Goal: Task Accomplishment & Management: Use online tool/utility

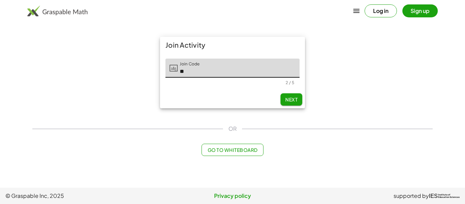
type input "*"
click at [293, 103] on button "Next" at bounding box center [291, 99] width 22 height 12
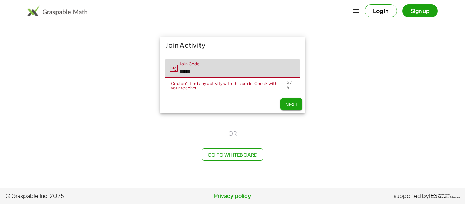
click at [238, 69] on input "*****" at bounding box center [239, 67] width 122 height 19
type input "*"
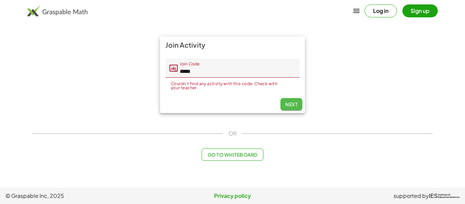
click at [293, 103] on span "Next" at bounding box center [291, 104] width 12 height 6
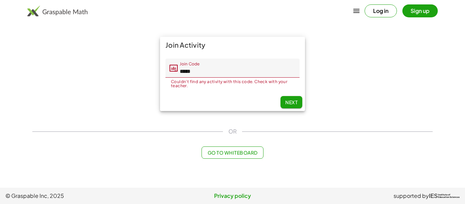
click at [293, 103] on span "Next" at bounding box center [291, 102] width 12 height 6
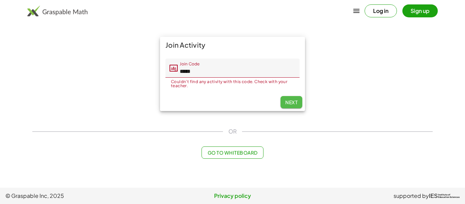
click at [293, 103] on span "Next" at bounding box center [291, 102] width 12 height 6
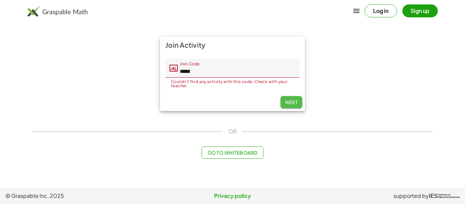
click at [293, 103] on span "Next" at bounding box center [291, 102] width 12 height 6
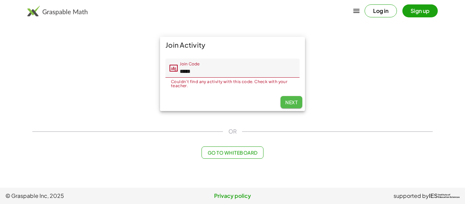
click at [293, 103] on span "Next" at bounding box center [291, 102] width 12 height 6
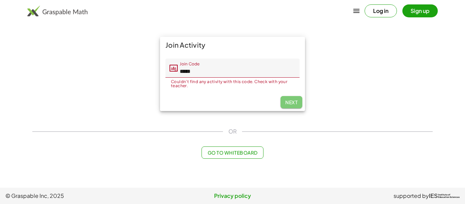
click at [293, 103] on span "Next" at bounding box center [291, 102] width 12 height 6
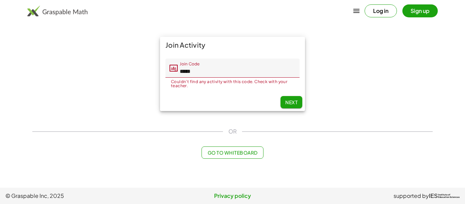
click at [293, 103] on span "Next" at bounding box center [291, 102] width 12 height 6
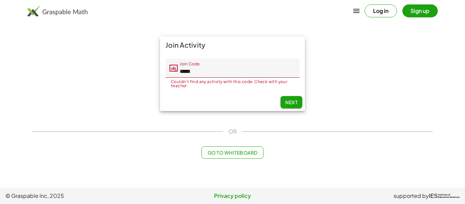
click at [293, 103] on span "Next" at bounding box center [291, 102] width 12 height 6
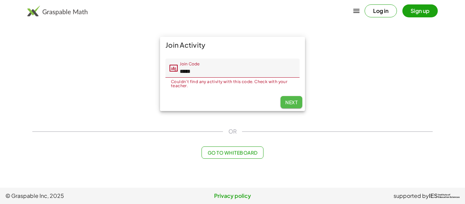
click at [293, 103] on span "Next" at bounding box center [291, 102] width 12 height 6
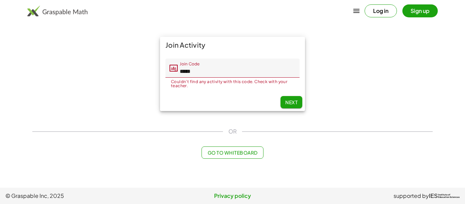
click at [293, 103] on span "Next" at bounding box center [291, 102] width 12 height 6
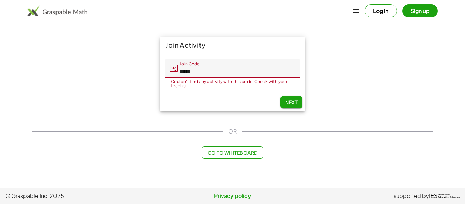
click at [293, 103] on span "Next" at bounding box center [291, 102] width 12 height 6
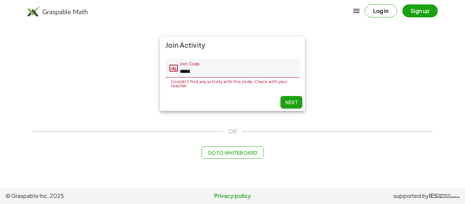
click at [293, 103] on span "Next" at bounding box center [291, 102] width 12 height 6
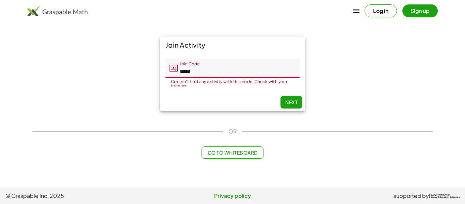
click at [293, 103] on span "Next" at bounding box center [291, 102] width 12 height 6
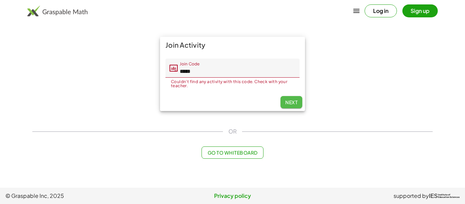
click at [293, 103] on span "Next" at bounding box center [291, 102] width 12 height 6
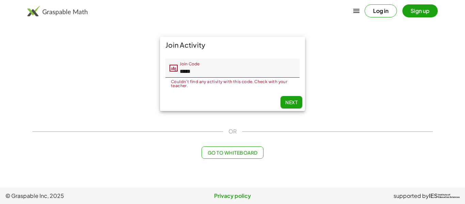
click at [293, 103] on span "Next" at bounding box center [291, 102] width 12 height 6
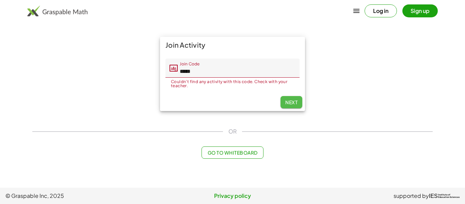
click at [293, 103] on span "Next" at bounding box center [291, 102] width 12 height 6
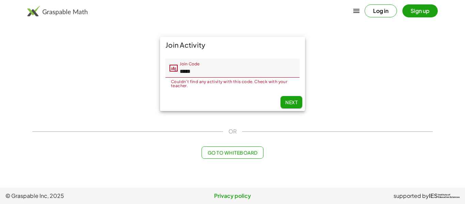
click at [293, 103] on span "Next" at bounding box center [291, 102] width 12 height 6
click at [271, 69] on input "*****" at bounding box center [239, 67] width 122 height 19
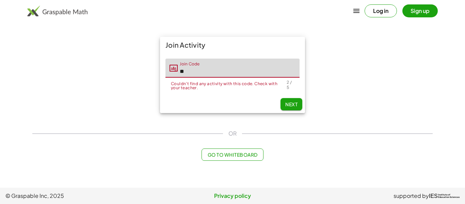
type input "*"
type input "*****"
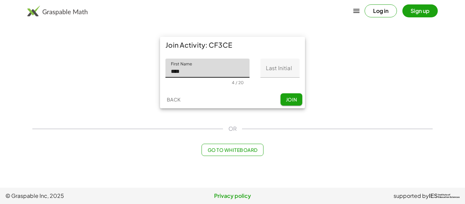
type input "****"
click at [284, 75] on input "Last Initial" at bounding box center [279, 67] width 39 height 19
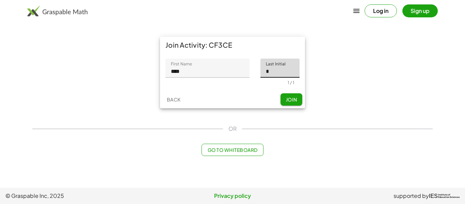
type input "*"
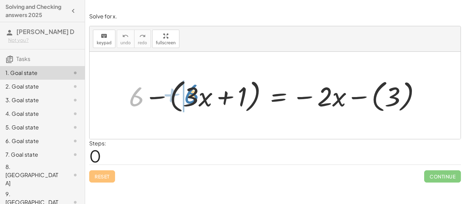
drag, startPoint x: 142, startPoint y: 101, endPoint x: 197, endPoint y: 98, distance: 55.2
click at [197, 98] on div at bounding box center [276, 95] width 303 height 39
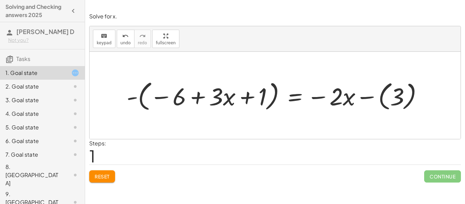
click at [193, 98] on div at bounding box center [277, 95] width 308 height 35
drag, startPoint x: 252, startPoint y: 98, endPoint x: 185, endPoint y: 97, distance: 67.3
click at [185, 97] on div at bounding box center [277, 95] width 308 height 35
click at [175, 96] on div at bounding box center [277, 95] width 308 height 35
click at [203, 96] on div at bounding box center [277, 95] width 308 height 35
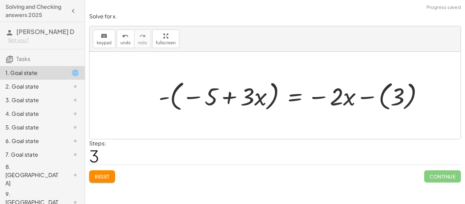
click at [226, 98] on div at bounding box center [293, 95] width 276 height 35
drag, startPoint x: 210, startPoint y: 97, endPoint x: 146, endPoint y: 97, distance: 65.0
click at [231, 98] on div at bounding box center [293, 95] width 276 height 35
click at [239, 98] on div at bounding box center [293, 95] width 276 height 35
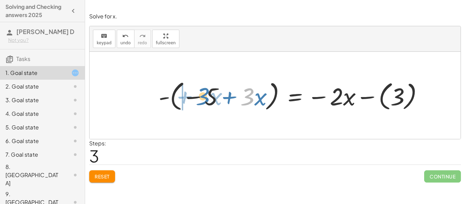
drag, startPoint x: 249, startPoint y: 97, endPoint x: 205, endPoint y: 96, distance: 44.2
click at [205, 96] on div at bounding box center [293, 95] width 276 height 35
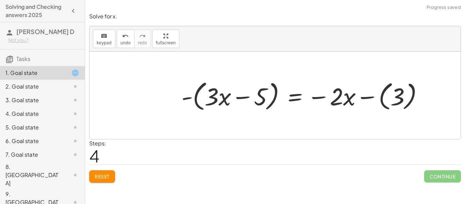
click at [239, 94] on div at bounding box center [305, 95] width 254 height 35
drag, startPoint x: 205, startPoint y: 96, endPoint x: 253, endPoint y: 98, distance: 47.6
click at [253, 98] on div at bounding box center [305, 95] width 254 height 35
drag, startPoint x: 226, startPoint y: 98, endPoint x: 264, endPoint y: 98, distance: 38.1
click at [264, 98] on div at bounding box center [305, 95] width 254 height 35
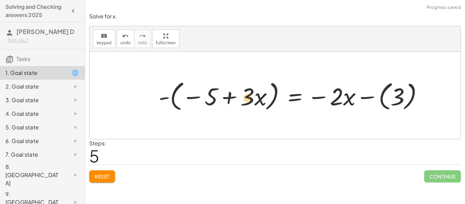
drag, startPoint x: 205, startPoint y: 92, endPoint x: 214, endPoint y: 99, distance: 11.2
click at [214, 99] on div at bounding box center [293, 95] width 276 height 35
drag, startPoint x: 211, startPoint y: 95, endPoint x: 247, endPoint y: 95, distance: 36.4
click at [247, 95] on div at bounding box center [293, 95] width 276 height 35
click at [225, 96] on div at bounding box center [293, 95] width 276 height 35
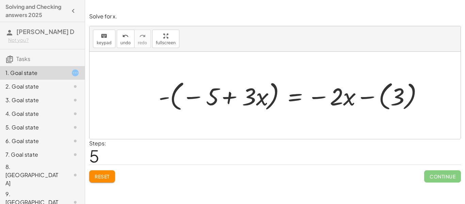
click at [225, 96] on div at bounding box center [293, 95] width 276 height 35
click at [104, 171] on button "Reset" at bounding box center [102, 176] width 26 height 12
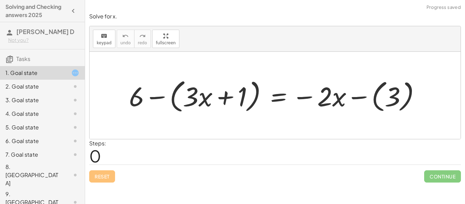
click at [363, 98] on div at bounding box center [276, 95] width 303 height 39
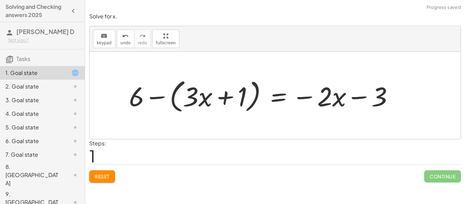
click at [354, 99] on div at bounding box center [263, 95] width 276 height 39
click at [311, 97] on div at bounding box center [263, 95] width 276 height 39
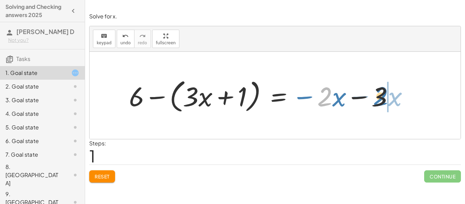
drag, startPoint x: 317, startPoint y: 100, endPoint x: 373, endPoint y: 99, distance: 55.8
click at [373, 99] on div at bounding box center [263, 95] width 276 height 39
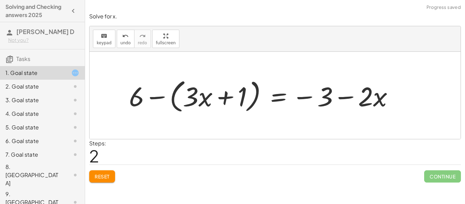
click at [327, 96] on div at bounding box center [263, 95] width 276 height 39
click at [341, 100] on div at bounding box center [263, 95] width 276 height 39
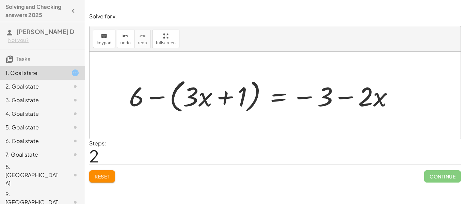
click at [156, 98] on div at bounding box center [263, 95] width 276 height 39
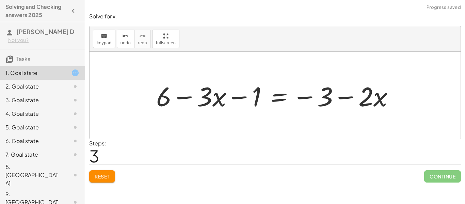
click at [186, 98] on div at bounding box center [278, 95] width 250 height 35
click at [106, 181] on button "Reset" at bounding box center [102, 176] width 26 height 12
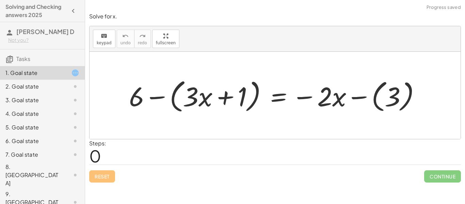
click at [157, 95] on div at bounding box center [276, 95] width 303 height 39
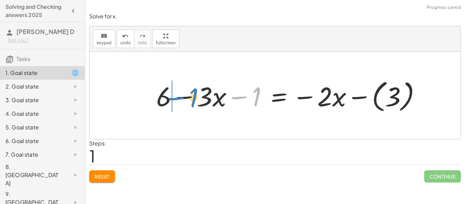
drag, startPoint x: 254, startPoint y: 96, endPoint x: 192, endPoint y: 98, distance: 62.2
click at [192, 98] on div at bounding box center [291, 96] width 276 height 38
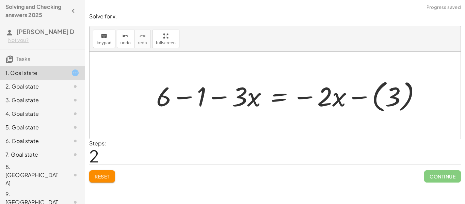
click at [183, 98] on div at bounding box center [291, 96] width 276 height 38
click at [217, 98] on div at bounding box center [308, 96] width 241 height 38
drag, startPoint x: 247, startPoint y: 99, endPoint x: 192, endPoint y: 97, distance: 54.5
click at [192, 97] on div at bounding box center [308, 96] width 241 height 38
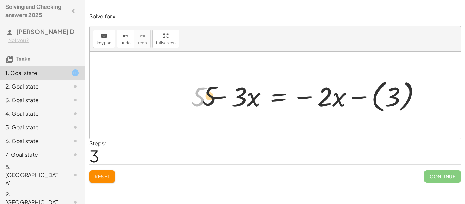
click at [214, 94] on div at bounding box center [308, 96] width 241 height 38
drag, startPoint x: 194, startPoint y: 97, endPoint x: 237, endPoint y: 97, distance: 42.8
click at [237, 97] on div at bounding box center [308, 96] width 241 height 38
click at [306, 96] on div at bounding box center [308, 96] width 241 height 38
click at [360, 97] on div at bounding box center [308, 96] width 241 height 38
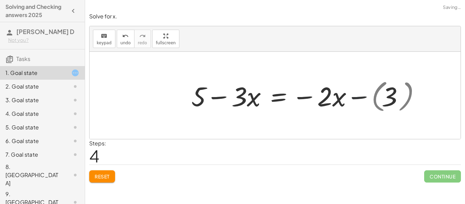
click at [360, 97] on div at bounding box center [295, 95] width 214 height 35
click at [308, 98] on div at bounding box center [295, 95] width 214 height 35
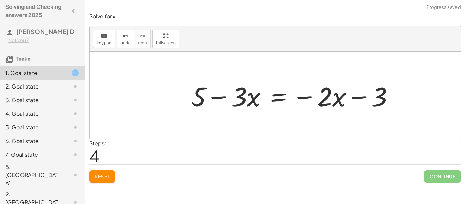
click at [308, 98] on div at bounding box center [295, 95] width 214 height 35
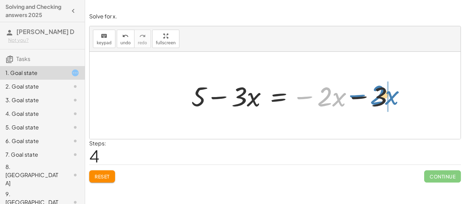
drag, startPoint x: 308, startPoint y: 98, endPoint x: 361, endPoint y: 97, distance: 53.1
click at [361, 97] on div at bounding box center [295, 95] width 214 height 35
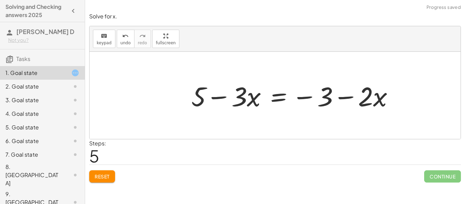
click at [357, 98] on div at bounding box center [295, 95] width 214 height 35
click at [343, 97] on div at bounding box center [295, 95] width 214 height 35
drag, startPoint x: 326, startPoint y: 97, endPoint x: 223, endPoint y: 102, distance: 102.8
click at [223, 102] on div at bounding box center [295, 95] width 214 height 35
click at [227, 101] on div at bounding box center [295, 95] width 214 height 35
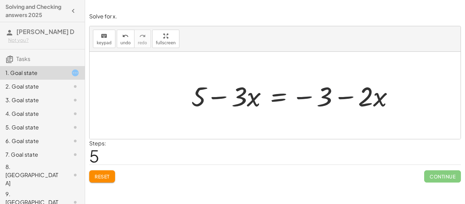
click at [227, 101] on div at bounding box center [295, 95] width 214 height 35
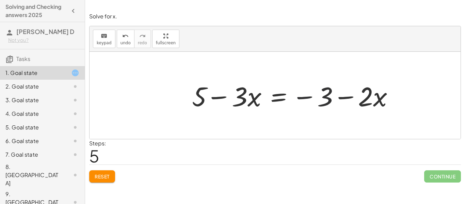
click at [227, 101] on div at bounding box center [295, 95] width 214 height 35
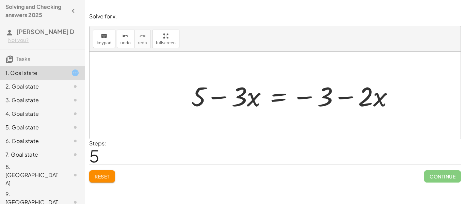
click at [226, 101] on div at bounding box center [295, 95] width 214 height 35
drag, startPoint x: 226, startPoint y: 101, endPoint x: 166, endPoint y: 111, distance: 60.3
click at [166, 111] on div "+ 6 − ( + · 3 · x + 1 ) = − · 2 · x − ( 3 ) + 6 − · 3 · x − 1 = − · 2 · x − ( 3…" at bounding box center [274, 95] width 371 height 87
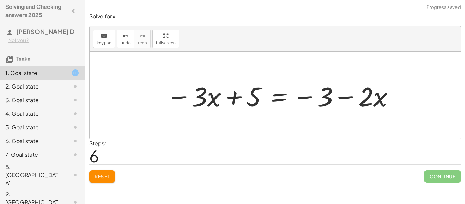
scroll to position [1, 0]
click at [224, 75] on div at bounding box center [274, 95] width 371 height 87
click at [227, 82] on div at bounding box center [280, 95] width 235 height 35
click at [235, 96] on div at bounding box center [280, 95] width 235 height 35
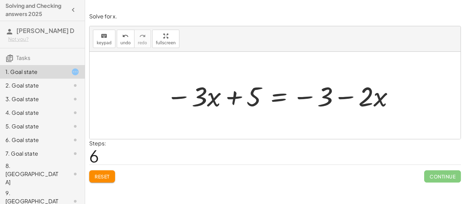
click at [235, 96] on div at bounding box center [280, 95] width 235 height 35
drag, startPoint x: 202, startPoint y: 94, endPoint x: 237, endPoint y: 109, distance: 37.6
click at [237, 109] on div at bounding box center [280, 95] width 235 height 35
click at [215, 99] on div at bounding box center [280, 95] width 235 height 35
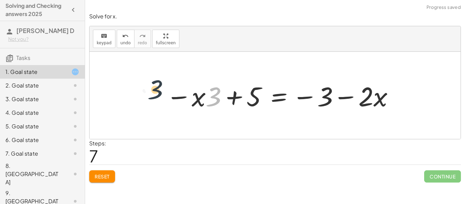
drag, startPoint x: 214, startPoint y: 98, endPoint x: 155, endPoint y: 91, distance: 59.2
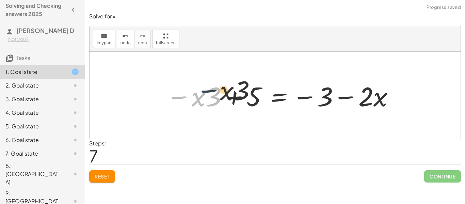
drag, startPoint x: 180, startPoint y: 102, endPoint x: 253, endPoint y: 89, distance: 74.2
click at [253, 89] on div at bounding box center [280, 95] width 235 height 35
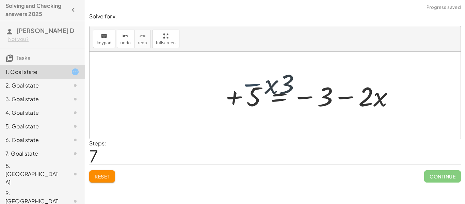
click at [253, 89] on div at bounding box center [280, 95] width 235 height 35
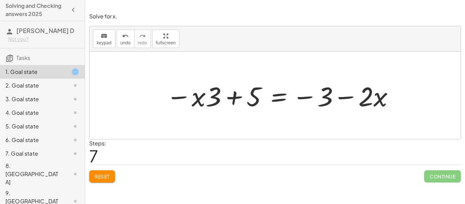
click at [246, 92] on div at bounding box center [280, 95] width 235 height 35
click at [227, 99] on div at bounding box center [280, 95] width 235 height 35
click at [107, 185] on div "Solve for x. keyboard keypad undo undo redo redo fullscreen + 6 − ( + · 3 · x +…" at bounding box center [275, 98] width 380 height 178
click at [103, 163] on div "Steps: 7" at bounding box center [97, 151] width 17 height 25
click at [105, 173] on span "Reset" at bounding box center [102, 176] width 15 height 6
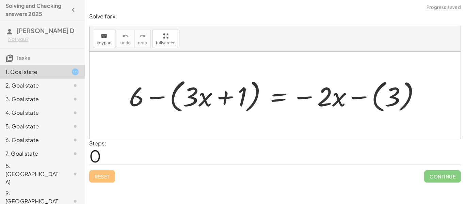
click at [231, 100] on div at bounding box center [276, 95] width 303 height 39
click at [153, 97] on div at bounding box center [276, 95] width 303 height 39
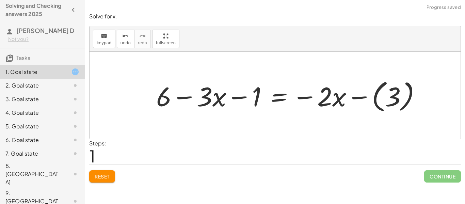
click at [232, 97] on div at bounding box center [291, 96] width 276 height 38
click at [194, 98] on div at bounding box center [291, 96] width 276 height 38
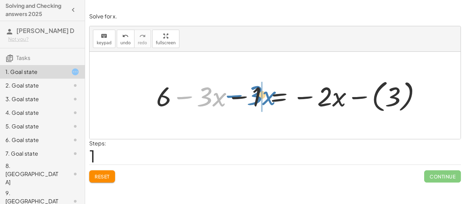
drag, startPoint x: 172, startPoint y: 95, endPoint x: 221, endPoint y: 93, distance: 48.7
click at [221, 93] on div at bounding box center [291, 96] width 276 height 38
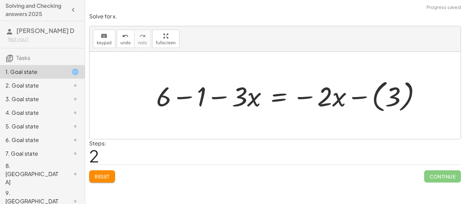
click at [190, 96] on div at bounding box center [291, 96] width 276 height 38
click at [221, 98] on div at bounding box center [308, 96] width 241 height 38
click at [112, 176] on button "Reset" at bounding box center [102, 176] width 26 height 12
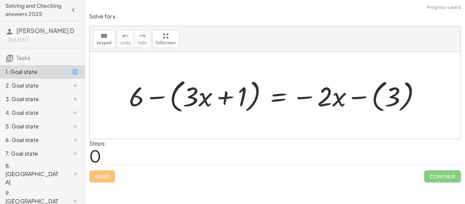
click at [224, 96] on div at bounding box center [276, 95] width 303 height 39
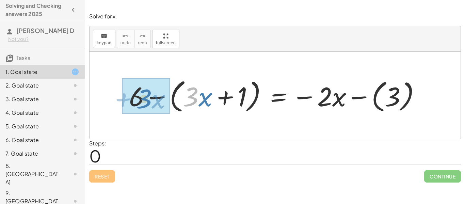
drag, startPoint x: 195, startPoint y: 91, endPoint x: 151, endPoint y: 94, distance: 43.9
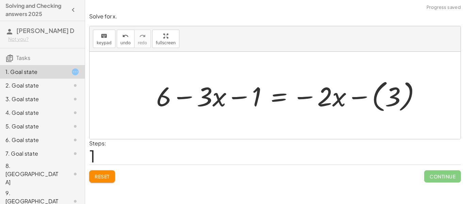
click at [187, 99] on div at bounding box center [291, 96] width 276 height 38
drag, startPoint x: 243, startPoint y: 97, endPoint x: 174, endPoint y: 94, distance: 68.4
click at [173, 91] on div at bounding box center [291, 96] width 276 height 38
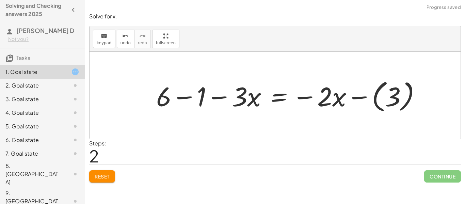
click at [185, 98] on div at bounding box center [291, 96] width 276 height 38
click at [220, 97] on div at bounding box center [308, 96] width 241 height 38
click at [311, 97] on div at bounding box center [308, 96] width 241 height 38
click at [369, 100] on div at bounding box center [308, 96] width 241 height 38
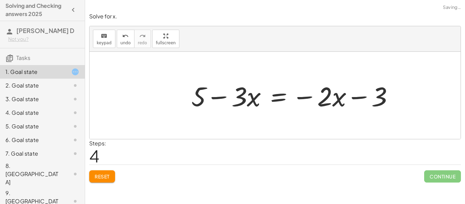
click at [359, 99] on div at bounding box center [295, 95] width 214 height 35
click at [300, 94] on div at bounding box center [295, 95] width 214 height 35
click at [218, 99] on div at bounding box center [295, 95] width 214 height 35
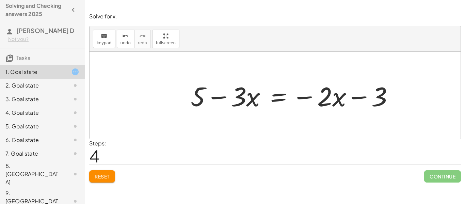
click at [218, 99] on div at bounding box center [295, 95] width 214 height 35
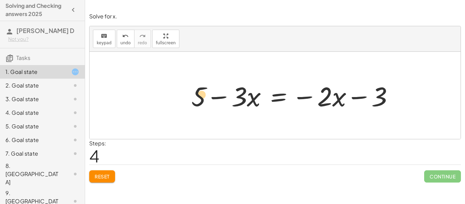
drag, startPoint x: 254, startPoint y: 102, endPoint x: 202, endPoint y: 100, distance: 52.4
click at [202, 100] on div at bounding box center [295, 95] width 214 height 35
drag, startPoint x: 253, startPoint y: 103, endPoint x: 197, endPoint y: 105, distance: 56.5
click at [197, 105] on div at bounding box center [295, 95] width 214 height 35
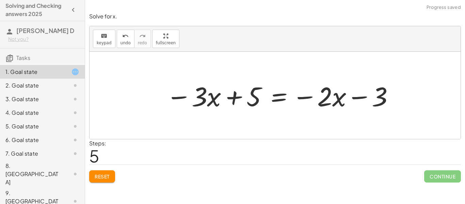
click at [242, 98] on div at bounding box center [280, 95] width 235 height 35
click at [241, 98] on div at bounding box center [280, 95] width 235 height 35
click at [103, 170] on button "Reset" at bounding box center [102, 176] width 26 height 12
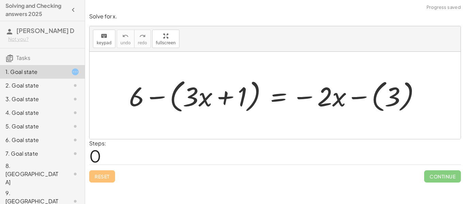
click at [306, 99] on div at bounding box center [276, 95] width 303 height 39
click at [396, 97] on div at bounding box center [276, 95] width 303 height 39
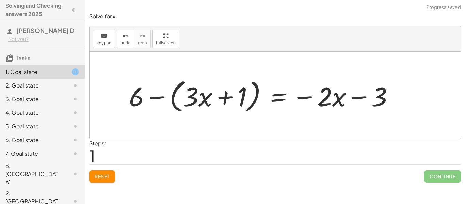
click at [363, 97] on div at bounding box center [263, 95] width 276 height 39
click at [156, 98] on div at bounding box center [263, 95] width 276 height 39
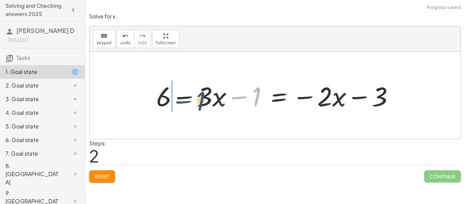
drag, startPoint x: 241, startPoint y: 99, endPoint x: 184, endPoint y: 104, distance: 57.3
click at [184, 104] on div at bounding box center [278, 95] width 250 height 35
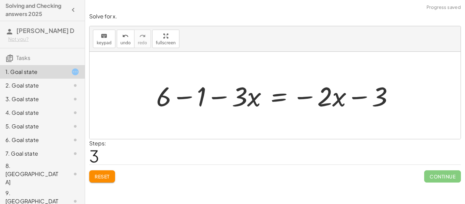
click at [194, 101] on div at bounding box center [278, 95] width 250 height 35
click at [234, 93] on div at bounding box center [295, 95] width 214 height 35
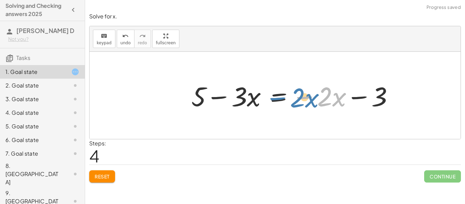
drag, startPoint x: 297, startPoint y: 101, endPoint x: 270, endPoint y: 101, distance: 26.9
click at [270, 101] on div at bounding box center [295, 95] width 214 height 35
click at [226, 96] on div at bounding box center [295, 95] width 214 height 35
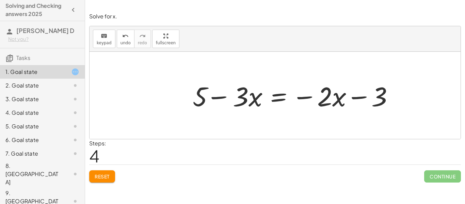
click at [226, 96] on div at bounding box center [295, 95] width 214 height 35
click at [102, 180] on button "Reset" at bounding box center [102, 176] width 26 height 12
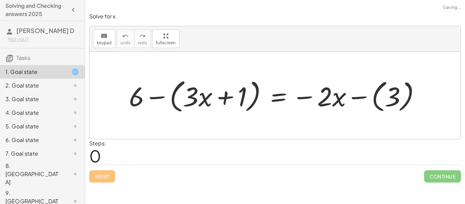
click at [160, 96] on div at bounding box center [276, 95] width 303 height 39
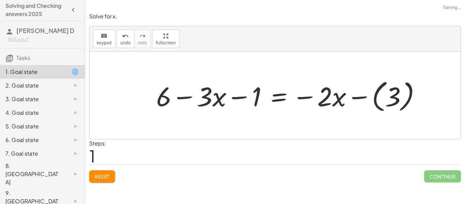
click at [234, 97] on div at bounding box center [291, 96] width 276 height 38
drag, startPoint x: 234, startPoint y: 97, endPoint x: 175, endPoint y: 97, distance: 59.5
click at [175, 97] on div at bounding box center [291, 96] width 276 height 38
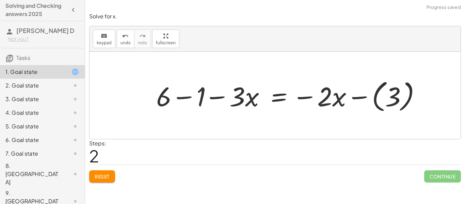
click at [191, 96] on div at bounding box center [291, 96] width 276 height 38
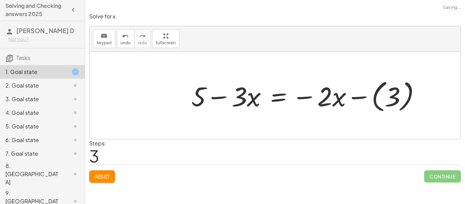
click at [229, 100] on div at bounding box center [308, 96] width 241 height 38
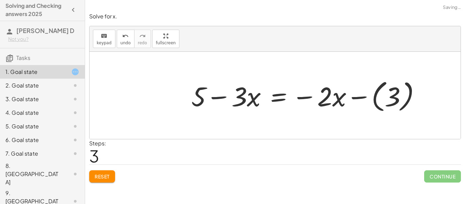
click at [229, 100] on div at bounding box center [308, 96] width 241 height 38
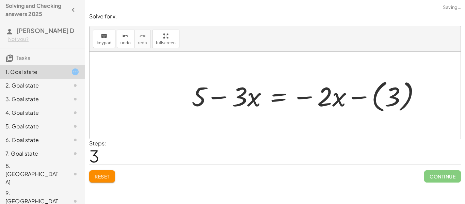
click at [229, 100] on div at bounding box center [308, 96] width 241 height 38
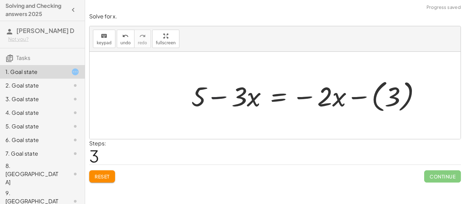
click at [229, 100] on div at bounding box center [308, 96] width 241 height 38
click at [390, 94] on div at bounding box center [308, 96] width 241 height 38
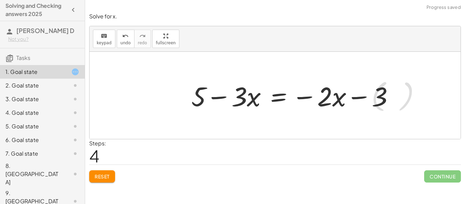
click at [358, 98] on div at bounding box center [295, 95] width 214 height 35
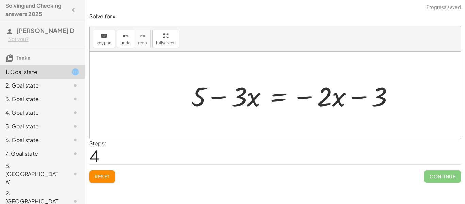
click at [358, 98] on div at bounding box center [295, 95] width 214 height 35
drag, startPoint x: 313, startPoint y: 100, endPoint x: 414, endPoint y: 106, distance: 101.5
click at [414, 106] on div "+ 6 − ( + · 3 · x + 1 ) = − · 2 · x − ( 3 ) + 6 − · 3 · x − 1 = − · 2 · x − ( 3…" at bounding box center [274, 95] width 371 height 87
click at [347, 93] on div at bounding box center [295, 95] width 214 height 35
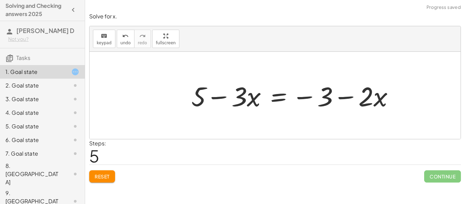
click at [347, 93] on div at bounding box center [295, 95] width 214 height 35
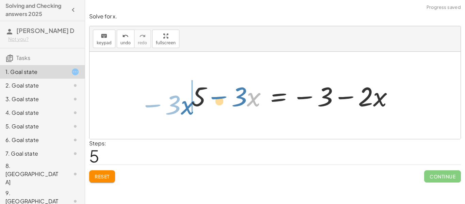
drag, startPoint x: 253, startPoint y: 98, endPoint x: 164, endPoint y: 109, distance: 90.1
click at [164, 109] on div "+ 6 − ( + · 3 · x + 1 ) = − · 2 · x − ( 3 ) + 6 − · 3 · x − 1 = − · 2 · x − ( 3…" at bounding box center [274, 95] width 371 height 87
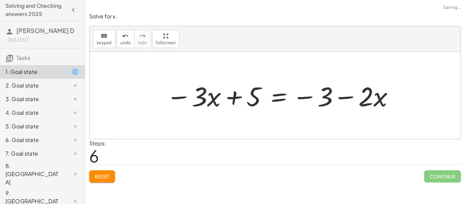
click at [233, 95] on div at bounding box center [280, 95] width 235 height 35
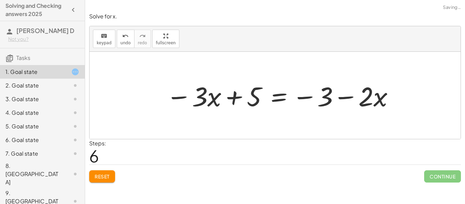
click at [233, 95] on div at bounding box center [280, 95] width 235 height 35
drag, startPoint x: 233, startPoint y: 95, endPoint x: 364, endPoint y: 102, distance: 131.8
click at [364, 102] on div at bounding box center [280, 95] width 235 height 35
click at [245, 95] on div at bounding box center [280, 95] width 235 height 35
click at [102, 178] on span "Reset" at bounding box center [102, 176] width 15 height 6
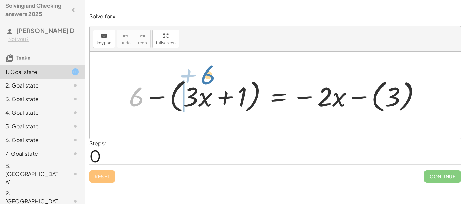
drag, startPoint x: 135, startPoint y: 105, endPoint x: 206, endPoint y: 83, distance: 74.3
click at [206, 83] on div at bounding box center [276, 95] width 303 height 39
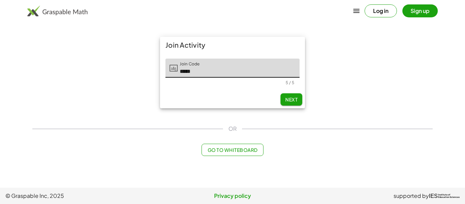
type input "*****"
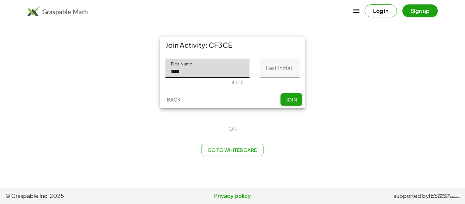
type input "****"
click at [283, 69] on input "Last Initial" at bounding box center [279, 67] width 39 height 19
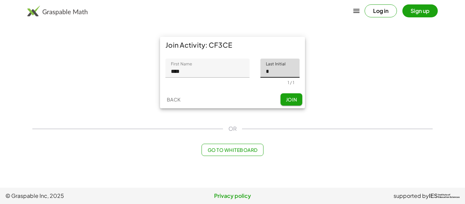
type input "*"
click at [294, 100] on span "Join" at bounding box center [290, 99] width 11 height 6
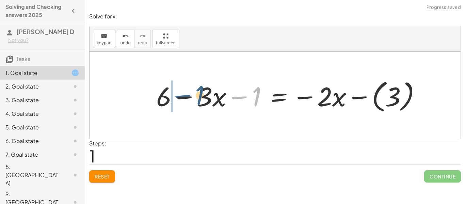
drag, startPoint x: 251, startPoint y: 98, endPoint x: 187, endPoint y: 98, distance: 64.3
click at [187, 98] on div at bounding box center [291, 96] width 276 height 38
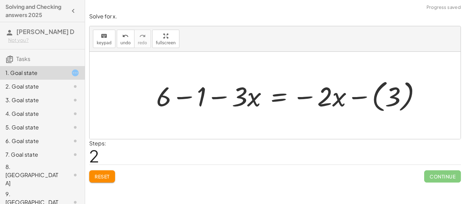
click at [183, 95] on div at bounding box center [291, 96] width 276 height 38
click at [214, 97] on div at bounding box center [308, 96] width 241 height 38
click at [205, 98] on div at bounding box center [308, 96] width 241 height 38
click at [300, 99] on div at bounding box center [308, 96] width 241 height 38
click at [365, 96] on div at bounding box center [308, 96] width 241 height 38
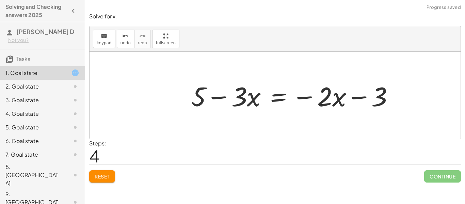
click at [363, 96] on div at bounding box center [295, 95] width 214 height 35
drag, startPoint x: 342, startPoint y: 101, endPoint x: 380, endPoint y: 98, distance: 37.5
click at [380, 98] on div at bounding box center [295, 95] width 214 height 35
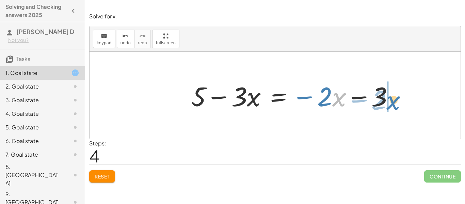
drag, startPoint x: 339, startPoint y: 97, endPoint x: 395, endPoint y: 98, distance: 56.1
click at [395, 98] on div at bounding box center [295, 95] width 214 height 35
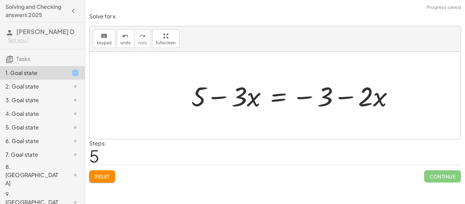
click at [353, 94] on div at bounding box center [295, 95] width 214 height 35
drag, startPoint x: 343, startPoint y: 95, endPoint x: 200, endPoint y: 97, distance: 143.2
click at [200, 97] on div at bounding box center [295, 95] width 214 height 35
click at [249, 99] on div at bounding box center [295, 95] width 214 height 35
click at [292, 92] on div at bounding box center [295, 95] width 214 height 35
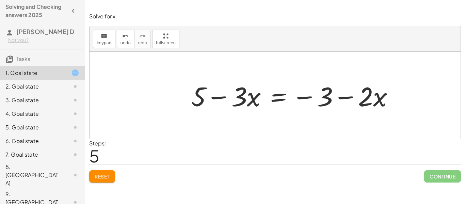
click at [272, 99] on div at bounding box center [295, 95] width 214 height 35
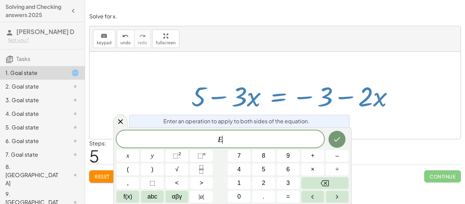
scroll to position [0, 0]
click at [258, 170] on button "5" at bounding box center [263, 169] width 23 height 12
click at [338, 137] on icon "Done" at bounding box center [337, 139] width 6 height 4
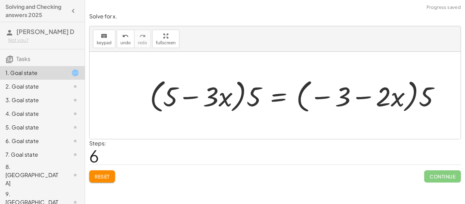
click at [249, 100] on div at bounding box center [297, 95] width 302 height 39
click at [251, 101] on div at bounding box center [297, 95] width 302 height 39
click at [219, 98] on div at bounding box center [297, 95] width 302 height 39
click at [100, 175] on span "Reset" at bounding box center [102, 176] width 15 height 6
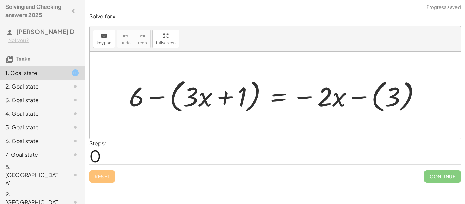
click at [210, 100] on div at bounding box center [276, 95] width 303 height 39
click at [231, 95] on div at bounding box center [276, 95] width 303 height 39
drag, startPoint x: 220, startPoint y: 95, endPoint x: 197, endPoint y: 95, distance: 22.8
click at [197, 95] on div at bounding box center [276, 95] width 303 height 39
drag, startPoint x: 185, startPoint y: 100, endPoint x: 242, endPoint y: 100, distance: 57.5
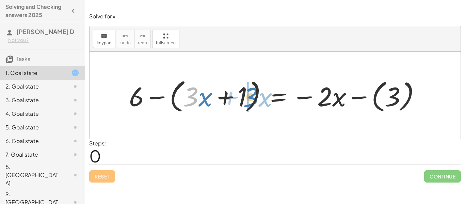
click at [242, 100] on div at bounding box center [276, 95] width 303 height 39
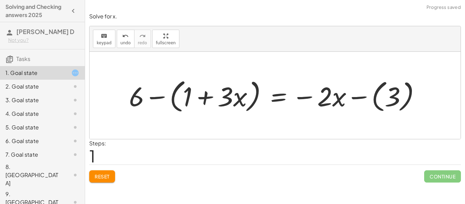
click at [210, 95] on div at bounding box center [276, 95] width 303 height 39
click at [156, 97] on div at bounding box center [276, 95] width 303 height 39
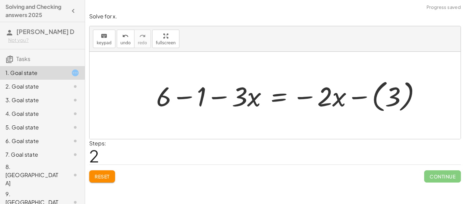
click at [189, 97] on div at bounding box center [291, 96] width 276 height 38
click at [218, 96] on div at bounding box center [308, 96] width 241 height 38
drag, startPoint x: 196, startPoint y: 94, endPoint x: 203, endPoint y: 101, distance: 10.6
click at [203, 101] on div at bounding box center [308, 96] width 241 height 38
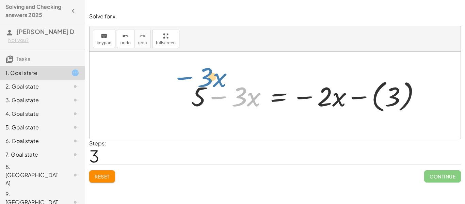
drag, startPoint x: 219, startPoint y: 96, endPoint x: 185, endPoint y: 76, distance: 39.1
click at [185, 76] on div "+ 6 − ( + · 3 · x + 1 ) = − · 2 · x − ( 3 ) + 6 − ( + 1 + · 3 · x ) = − · 2 · x…" at bounding box center [306, 95] width 250 height 41
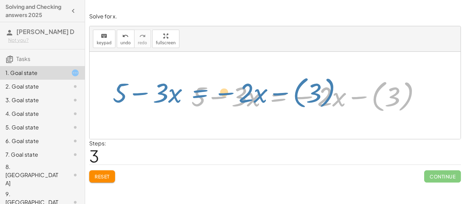
drag, startPoint x: 280, startPoint y: 100, endPoint x: 202, endPoint y: 96, distance: 78.6
click at [202, 96] on div at bounding box center [308, 96] width 241 height 38
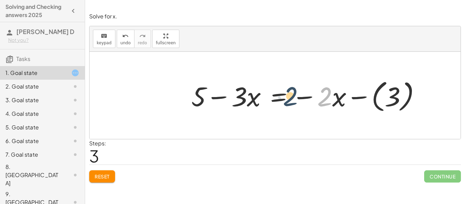
drag, startPoint x: 322, startPoint y: 100, endPoint x: 286, endPoint y: 99, distance: 35.7
click at [286, 99] on div at bounding box center [308, 96] width 241 height 38
click at [356, 101] on div at bounding box center [308, 96] width 241 height 38
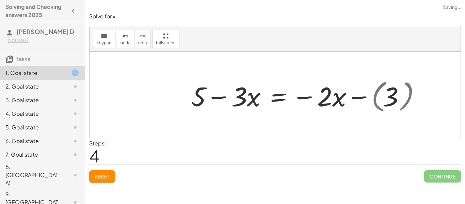
click at [356, 101] on div at bounding box center [295, 95] width 214 height 35
click at [357, 97] on div at bounding box center [295, 95] width 214 height 35
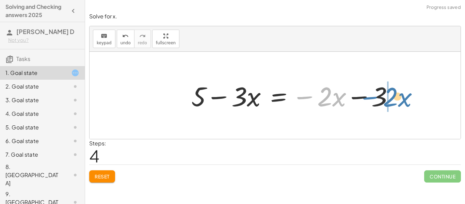
drag, startPoint x: 303, startPoint y: 94, endPoint x: 367, endPoint y: 93, distance: 64.6
click at [367, 93] on div at bounding box center [295, 95] width 214 height 35
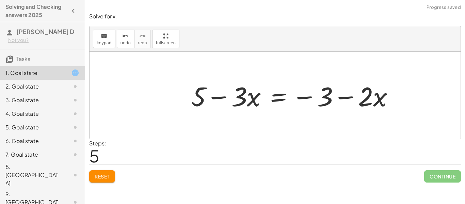
click at [342, 96] on div at bounding box center [295, 95] width 214 height 35
drag, startPoint x: 310, startPoint y: 94, endPoint x: 425, endPoint y: 104, distance: 115.7
click at [425, 104] on div "+ 6 − ( + · 3 · x + 1 ) = − · 2 · x − ( 3 ) + 6 − ( + 1 + · 3 · x ) = − · 2 · x…" at bounding box center [274, 95] width 371 height 87
drag, startPoint x: 383, startPoint y: 101, endPoint x: 253, endPoint y: 105, distance: 130.3
click at [253, 105] on div at bounding box center [295, 95] width 214 height 35
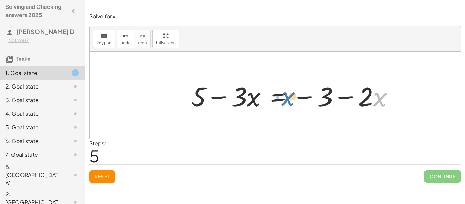
drag, startPoint x: 379, startPoint y: 99, endPoint x: 279, endPoint y: 97, distance: 100.0
click at [279, 97] on div at bounding box center [295, 95] width 214 height 35
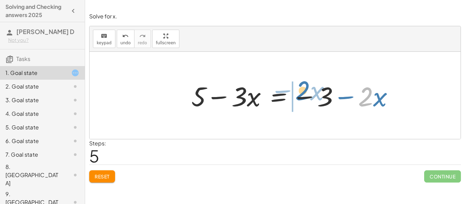
drag, startPoint x: 366, startPoint y: 95, endPoint x: 303, endPoint y: 88, distance: 63.9
click at [303, 88] on div at bounding box center [295, 95] width 214 height 35
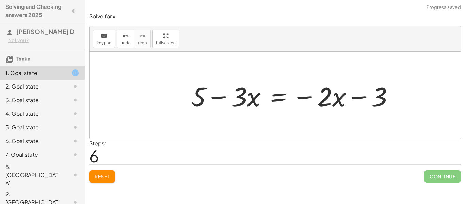
click at [359, 96] on div at bounding box center [295, 95] width 214 height 35
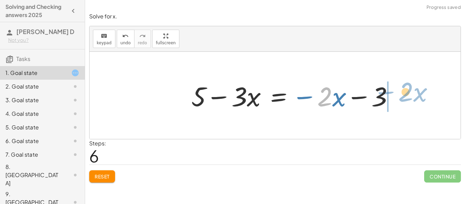
drag, startPoint x: 321, startPoint y: 96, endPoint x: 402, endPoint y: 91, distance: 81.1
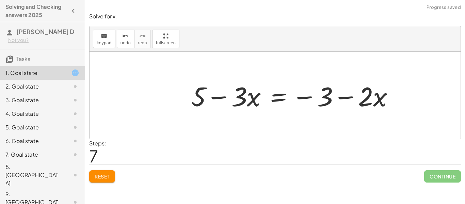
click at [352, 99] on div at bounding box center [295, 95] width 214 height 35
click at [288, 100] on div at bounding box center [295, 95] width 214 height 35
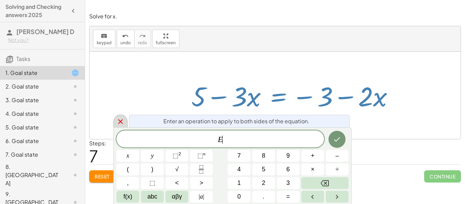
click at [118, 122] on icon at bounding box center [120, 121] width 8 height 8
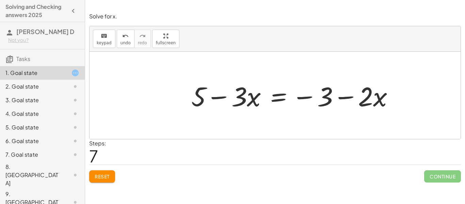
click at [355, 95] on div at bounding box center [295, 95] width 214 height 35
click at [48, 107] on div "2. Goal state" at bounding box center [42, 114] width 85 height 14
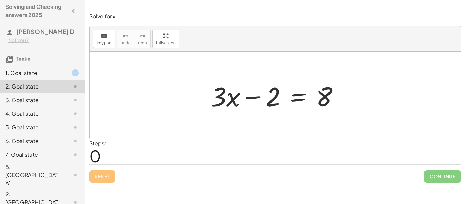
click at [34, 97] on div "3. Goal state" at bounding box center [32, 100] width 55 height 8
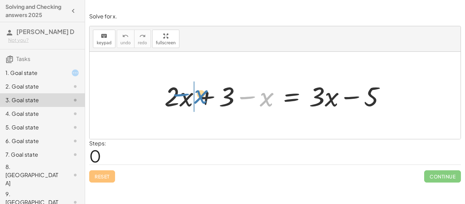
drag, startPoint x: 265, startPoint y: 97, endPoint x: 200, endPoint y: 94, distance: 65.0
click at [200, 94] on div at bounding box center [277, 95] width 233 height 35
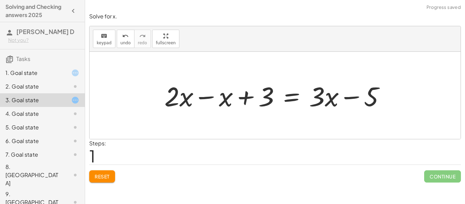
click at [206, 98] on div at bounding box center [277, 95] width 233 height 35
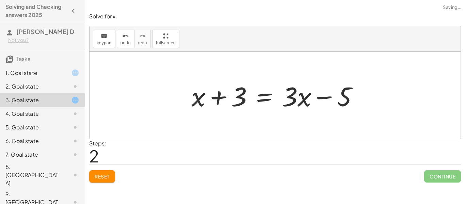
click at [224, 99] on div at bounding box center [277, 95] width 179 height 35
click at [317, 99] on div at bounding box center [277, 95] width 179 height 35
drag, startPoint x: 242, startPoint y: 98, endPoint x: 196, endPoint y: 97, distance: 46.9
click at [196, 97] on div at bounding box center [277, 95] width 179 height 35
click at [217, 98] on div at bounding box center [277, 95] width 179 height 35
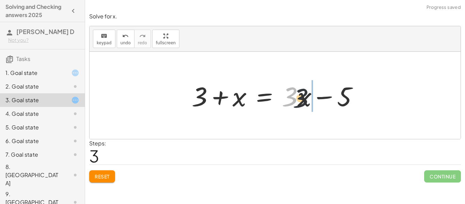
drag, startPoint x: 291, startPoint y: 95, endPoint x: 322, endPoint y: 99, distance: 31.9
click at [322, 99] on div at bounding box center [277, 95] width 179 height 35
click at [334, 97] on div at bounding box center [277, 95] width 179 height 35
click at [292, 97] on div at bounding box center [277, 95] width 179 height 35
click at [98, 181] on button "Reset" at bounding box center [102, 176] width 26 height 12
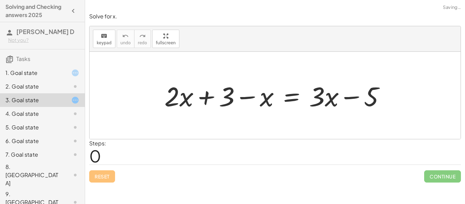
click at [44, 115] on div "4. Goal state" at bounding box center [32, 113] width 55 height 8
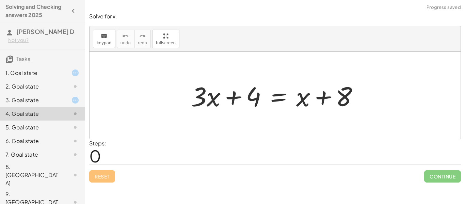
click at [236, 101] on div at bounding box center [277, 95] width 180 height 35
click at [322, 99] on div at bounding box center [277, 95] width 180 height 35
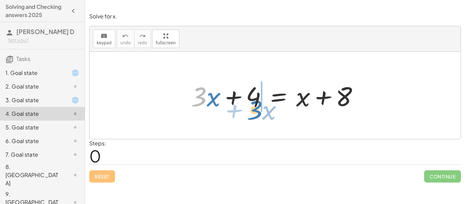
drag, startPoint x: 197, startPoint y: 102, endPoint x: 252, endPoint y: 118, distance: 58.0
click at [252, 118] on div "· 3 + · x + · 3 · x + 4 = + x + 8" at bounding box center [274, 95] width 371 height 87
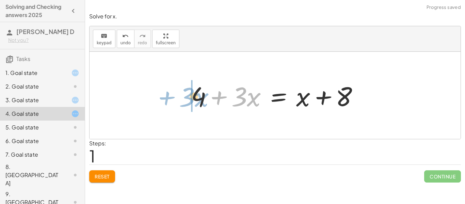
drag, startPoint x: 218, startPoint y: 87, endPoint x: 165, endPoint y: 87, distance: 52.4
click at [165, 87] on div "+ · 3 · x + 4 = + x + 8 + · 3 · x + · 3 · x + 4 = + x + 8" at bounding box center [274, 95] width 371 height 87
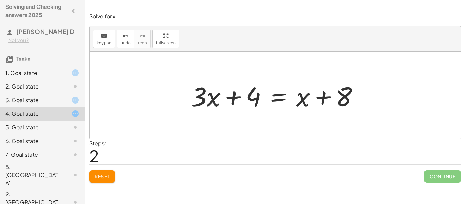
click at [33, 89] on div "2. Goal state" at bounding box center [32, 86] width 55 height 8
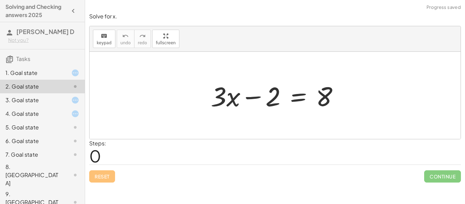
click at [295, 101] on div at bounding box center [277, 95] width 140 height 35
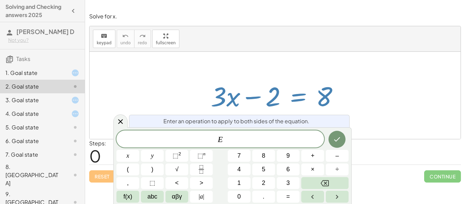
click at [251, 96] on div at bounding box center [277, 95] width 140 height 35
click at [121, 116] on div at bounding box center [120, 120] width 14 height 13
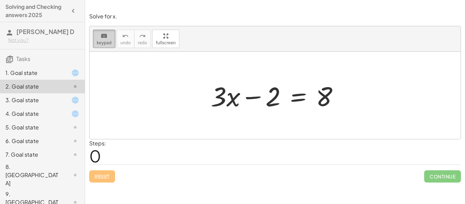
click at [106, 45] on span "keypad" at bounding box center [104, 42] width 15 height 5
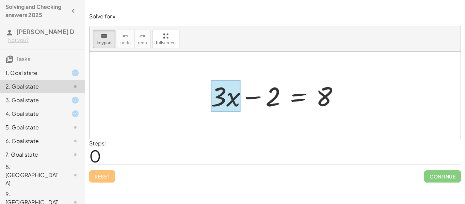
click at [237, 94] on div at bounding box center [225, 96] width 30 height 32
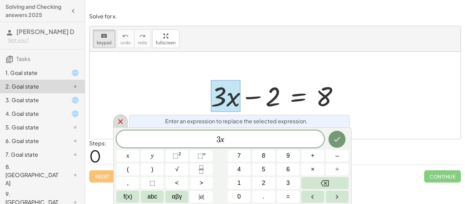
click at [123, 119] on icon at bounding box center [120, 121] width 8 height 8
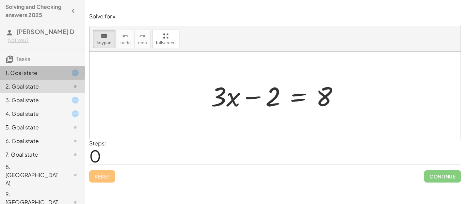
click at [31, 72] on div "1. Goal state" at bounding box center [32, 73] width 55 height 8
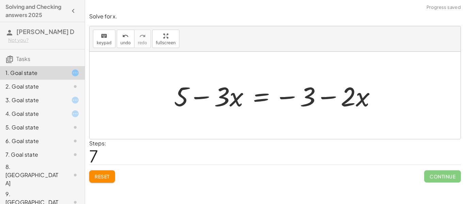
click at [200, 94] on div at bounding box center [277, 95] width 214 height 35
click at [300, 98] on div at bounding box center [277, 95] width 214 height 35
click at [293, 98] on div at bounding box center [277, 95] width 214 height 35
click at [96, 179] on span "Reset" at bounding box center [102, 176] width 15 height 6
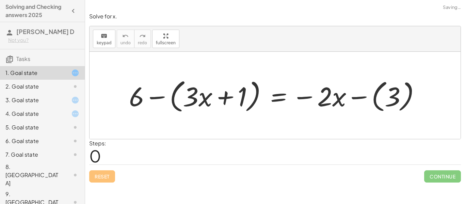
click at [96, 179] on div "Reset Continue" at bounding box center [274, 173] width 371 height 18
click at [162, 95] on div at bounding box center [276, 95] width 303 height 39
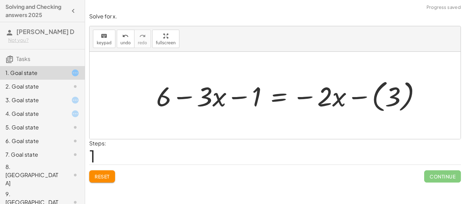
click at [235, 97] on div at bounding box center [291, 96] width 276 height 38
drag, startPoint x: 243, startPoint y: 97, endPoint x: 141, endPoint y: 97, distance: 101.7
click at [141, 97] on div "+ 6 − ( + · 3 · x + 1 ) = − · 2 · x − ( 3 ) − 1 + 6 · 3 · x 1 = − · 2 · x − ( 3…" at bounding box center [274, 95] width 371 height 87
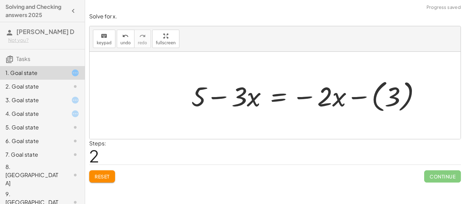
click at [217, 95] on div at bounding box center [308, 96] width 241 height 38
click at [309, 92] on div at bounding box center [308, 96] width 241 height 38
drag, startPoint x: 310, startPoint y: 96, endPoint x: 379, endPoint y: 105, distance: 70.0
click at [379, 105] on div at bounding box center [308, 96] width 241 height 38
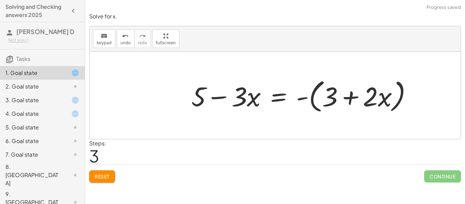
click at [351, 98] on div at bounding box center [304, 95] width 233 height 39
drag, startPoint x: 328, startPoint y: 97, endPoint x: 386, endPoint y: 96, distance: 57.8
click at [386, 96] on div at bounding box center [304, 95] width 233 height 39
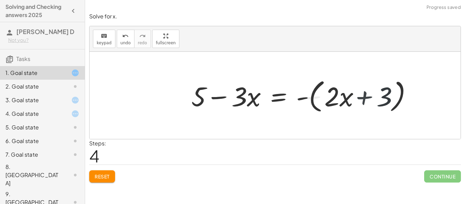
click at [327, 102] on div at bounding box center [304, 95] width 233 height 39
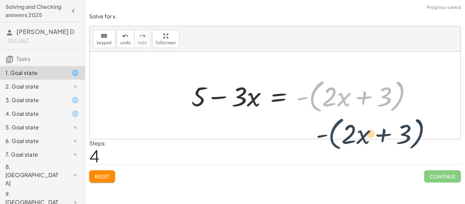
drag, startPoint x: 316, startPoint y: 102, endPoint x: 338, endPoint y: 140, distance: 44.7
click at [338, 140] on div "Solve for x. keyboard keypad undo undo redo redo fullscreen + 6 − ( + · 3 · x +…" at bounding box center [275, 98] width 380 height 178
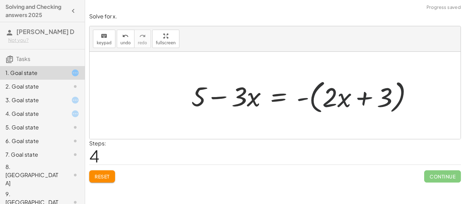
click at [307, 108] on div at bounding box center [304, 95] width 233 height 39
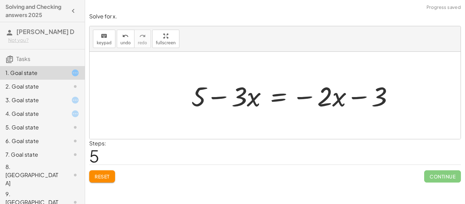
click at [320, 102] on div at bounding box center [295, 95] width 214 height 35
click at [351, 97] on div at bounding box center [295, 95] width 214 height 35
drag, startPoint x: 297, startPoint y: 96, endPoint x: 354, endPoint y: 99, distance: 56.9
click at [354, 99] on div at bounding box center [295, 95] width 214 height 35
click at [347, 97] on div at bounding box center [295, 95] width 214 height 35
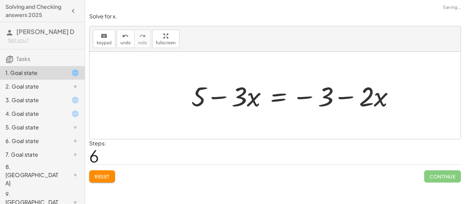
click at [347, 97] on div at bounding box center [295, 95] width 214 height 35
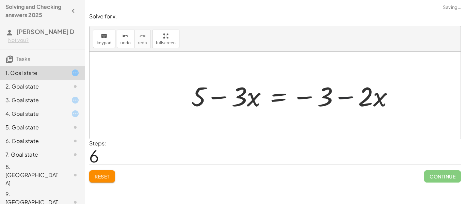
click at [347, 97] on div at bounding box center [295, 95] width 214 height 35
click at [114, 177] on button "Reset" at bounding box center [102, 176] width 26 height 12
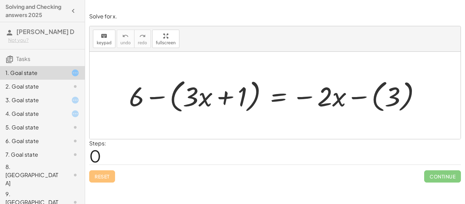
click at [73, 188] on div "7. Goal state" at bounding box center [42, 201] width 85 height 27
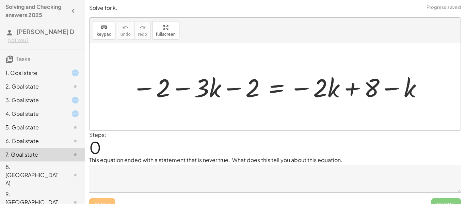
click at [68, 127] on div at bounding box center [69, 127] width 19 height 8
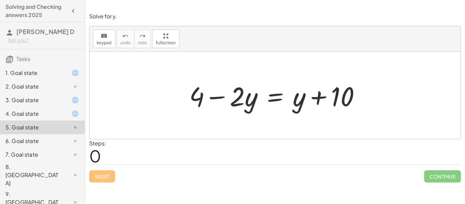
click at [32, 87] on div "2. Goal state" at bounding box center [32, 86] width 55 height 8
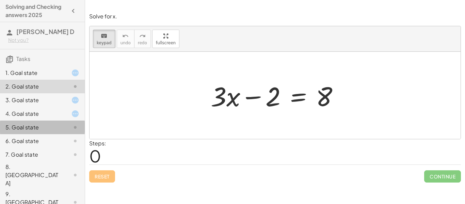
click at [40, 148] on div "5. Goal state" at bounding box center [42, 155] width 85 height 14
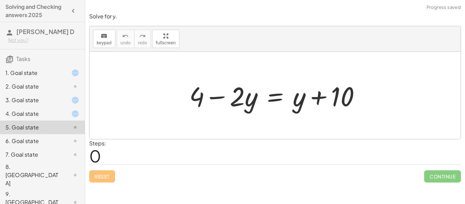
click at [69, 131] on div at bounding box center [69, 127] width 19 height 8
click at [68, 141] on div at bounding box center [69, 141] width 19 height 8
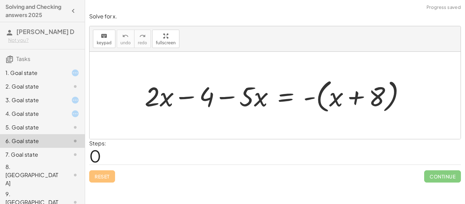
click at [224, 96] on div at bounding box center [277, 95] width 272 height 39
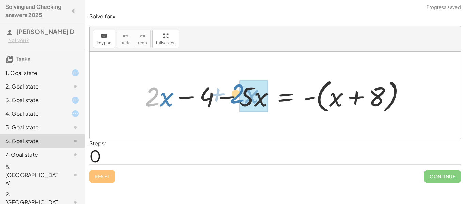
drag, startPoint x: 158, startPoint y: 98, endPoint x: 255, endPoint y: 96, distance: 97.0
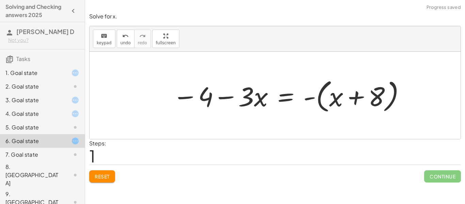
click at [224, 97] on div at bounding box center [289, 95] width 240 height 39
click at [202, 96] on div at bounding box center [289, 95] width 240 height 39
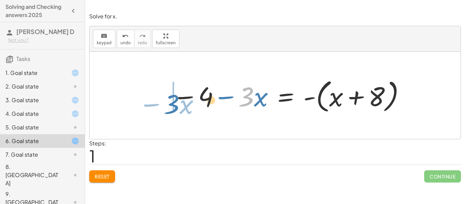
drag, startPoint x: 246, startPoint y: 93, endPoint x: 143, endPoint y: 103, distance: 103.2
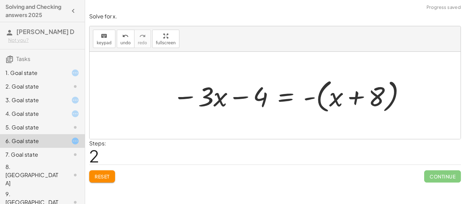
click at [235, 98] on div at bounding box center [289, 95] width 240 height 39
click at [25, 153] on div "7. Goal state" at bounding box center [32, 154] width 55 height 8
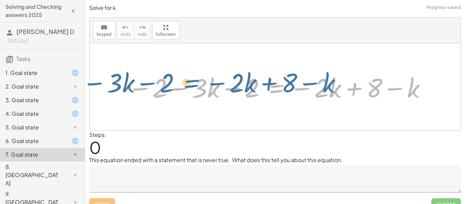
drag, startPoint x: 259, startPoint y: 88, endPoint x: 241, endPoint y: 89, distance: 17.7
click at [241, 89] on div at bounding box center [277, 87] width 306 height 34
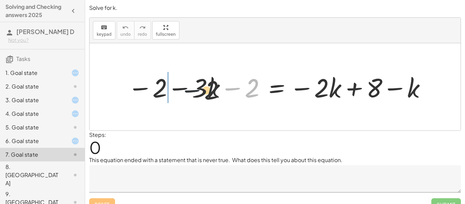
drag, startPoint x: 239, startPoint y: 89, endPoint x: 125, endPoint y: 94, distance: 114.0
click at [156, 86] on div at bounding box center [277, 87] width 306 height 34
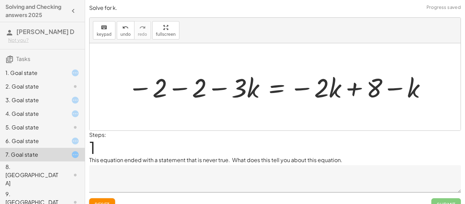
click at [186, 85] on div at bounding box center [277, 87] width 306 height 34
click at [218, 87] on div at bounding box center [297, 87] width 267 height 34
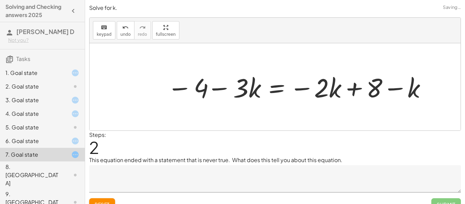
click at [218, 87] on div at bounding box center [297, 87] width 267 height 34
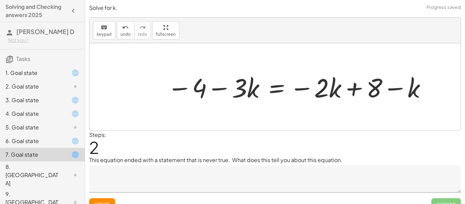
click at [218, 87] on div at bounding box center [297, 87] width 267 height 34
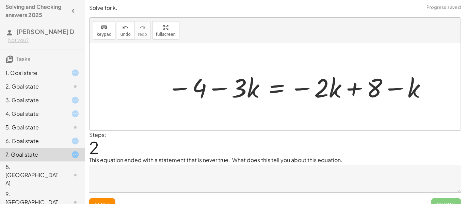
click at [218, 87] on div at bounding box center [297, 87] width 267 height 34
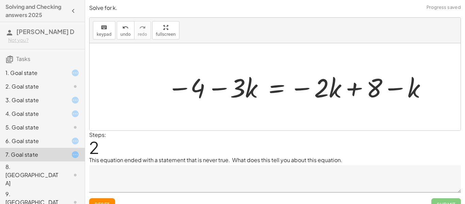
click at [218, 87] on div at bounding box center [297, 87] width 267 height 34
drag, startPoint x: 183, startPoint y: 81, endPoint x: 232, endPoint y: 65, distance: 51.6
click at [232, 65] on div "− 2 − · 3 · k − 2 = − · 2 · k + 8 − k − 2 − 2 − · 3 · k = − · 2 · k + 8 − k − 4…" at bounding box center [274, 86] width 371 height 87
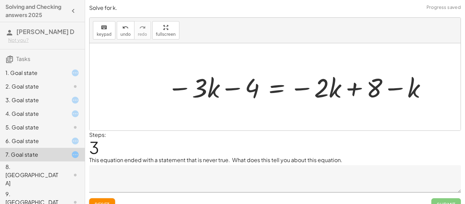
click at [233, 86] on div at bounding box center [297, 87] width 267 height 34
click at [63, 171] on div at bounding box center [69, 175] width 19 height 8
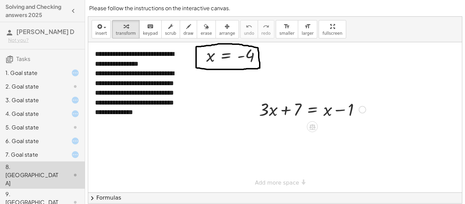
scroll to position [1, 0]
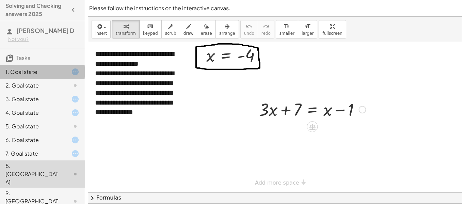
click at [54, 73] on div "1. Goal state" at bounding box center [32, 72] width 55 height 8
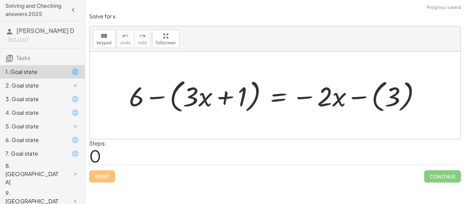
click at [208, 104] on div at bounding box center [276, 95] width 303 height 39
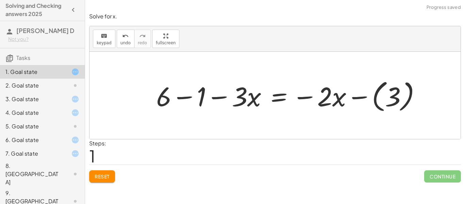
click at [229, 97] on div at bounding box center [291, 96] width 276 height 38
click at [227, 97] on div at bounding box center [291, 96] width 276 height 38
drag, startPoint x: 187, startPoint y: 95, endPoint x: 254, endPoint y: 90, distance: 67.2
click at [254, 90] on div at bounding box center [291, 96] width 276 height 38
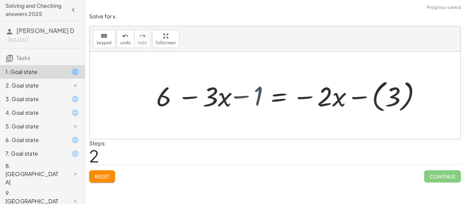
click at [215, 99] on div at bounding box center [291, 96] width 276 height 38
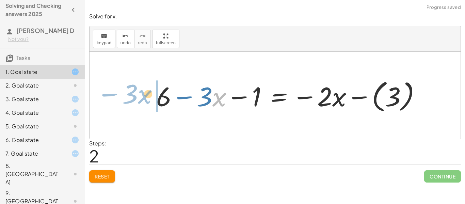
drag, startPoint x: 215, startPoint y: 99, endPoint x: 137, endPoint y: 96, distance: 78.3
click at [137, 96] on div "+ 6 − ( + · 3 · x + 1 ) = − · 2 · x − ( 3 ) + 6 − 1 − · 3 · x = − · 2 · x − ( 3…" at bounding box center [274, 95] width 371 height 87
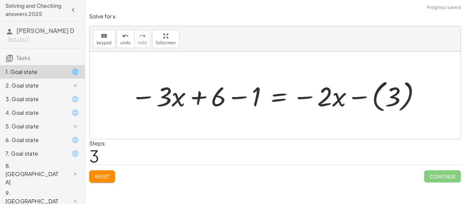
click at [201, 96] on div at bounding box center [275, 96] width 297 height 38
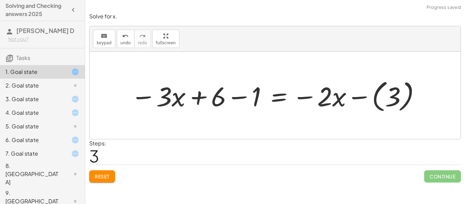
click at [201, 96] on div at bounding box center [275, 96] width 297 height 38
click at [239, 99] on div at bounding box center [275, 96] width 297 height 38
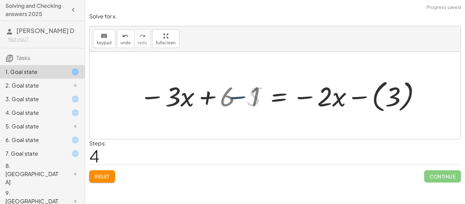
click at [239, 99] on div at bounding box center [294, 96] width 262 height 38
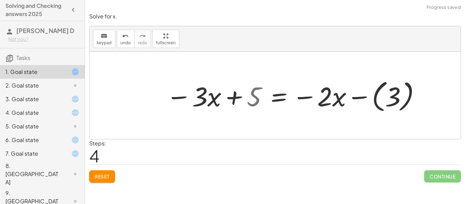
click at [234, 98] on div at bounding box center [294, 96] width 262 height 38
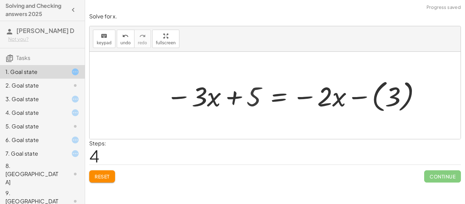
click at [234, 98] on div at bounding box center [294, 96] width 262 height 38
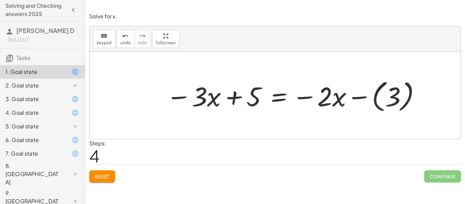
click at [359, 96] on div at bounding box center [294, 96] width 262 height 38
click at [359, 96] on div at bounding box center [280, 95] width 235 height 35
click at [112, 181] on button "Reset" at bounding box center [102, 176] width 26 height 12
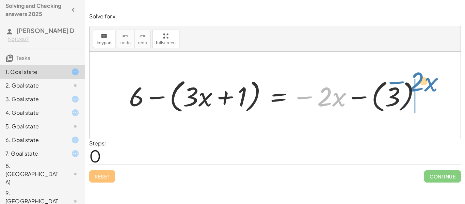
drag, startPoint x: 307, startPoint y: 95, endPoint x: 402, endPoint y: 80, distance: 95.7
click at [402, 80] on div at bounding box center [276, 95] width 303 height 39
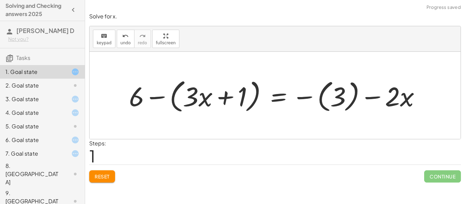
click at [372, 97] on div at bounding box center [276, 95] width 303 height 39
click at [154, 98] on div at bounding box center [276, 95] width 303 height 39
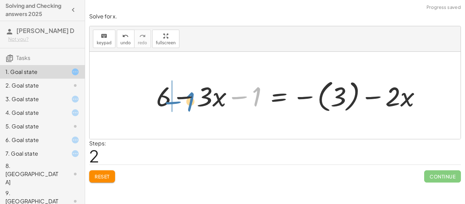
drag, startPoint x: 238, startPoint y: 95, endPoint x: 173, endPoint y: 99, distance: 65.5
click at [173, 99] on div at bounding box center [291, 96] width 276 height 38
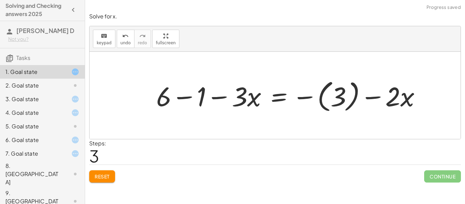
click at [186, 95] on div at bounding box center [291, 96] width 276 height 38
click at [378, 95] on div at bounding box center [308, 96] width 241 height 38
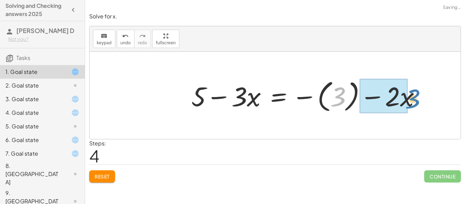
drag, startPoint x: 333, startPoint y: 97, endPoint x: 401, endPoint y: 97, distance: 68.0
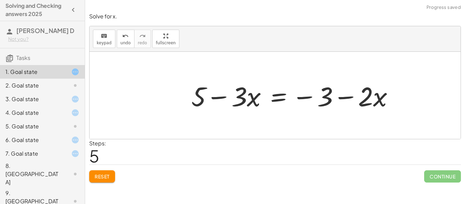
click at [346, 98] on div at bounding box center [295, 95] width 214 height 35
click at [301, 98] on div at bounding box center [295, 95] width 214 height 35
drag, startPoint x: 237, startPoint y: 94, endPoint x: 206, endPoint y: 104, distance: 32.5
click at [206, 104] on div at bounding box center [295, 95] width 214 height 35
click at [276, 99] on div at bounding box center [295, 95] width 214 height 35
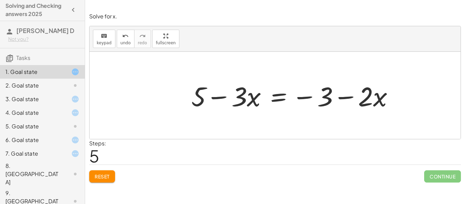
scroll to position [2, 0]
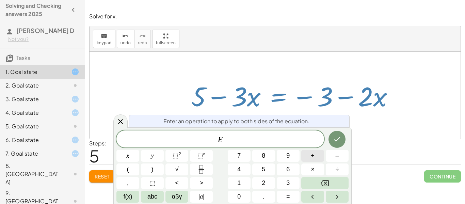
click at [314, 159] on span "+" at bounding box center [312, 155] width 4 height 9
click at [288, 188] on button "3" at bounding box center [287, 183] width 23 height 12
click at [310, 171] on span "×" at bounding box center [312, 169] width 4 height 9
click at [342, 139] on button "Done" at bounding box center [336, 139] width 17 height 17
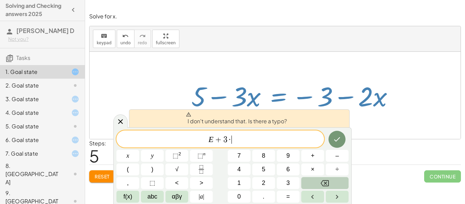
click at [337, 183] on button "Backspace" at bounding box center [324, 183] width 47 height 12
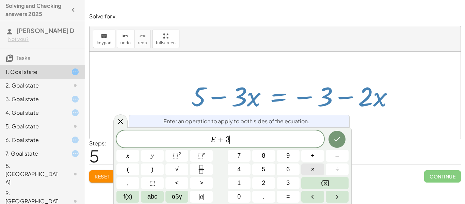
click at [314, 172] on button "×" at bounding box center [312, 169] width 23 height 12
click at [333, 187] on button "Backspace" at bounding box center [324, 183] width 47 height 12
click at [148, 200] on span "abc" at bounding box center [152, 196] width 10 height 9
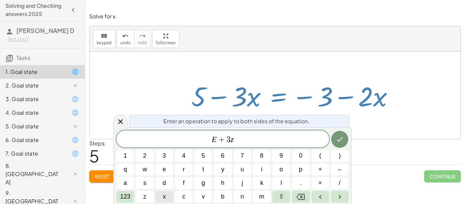
click at [164, 197] on span "x" at bounding box center [164, 196] width 3 height 9
click at [303, 200] on icon "Backspace" at bounding box center [300, 196] width 8 height 8
click at [162, 199] on button "x" at bounding box center [164, 196] width 18 height 12
click at [341, 144] on button "Done" at bounding box center [339, 139] width 17 height 17
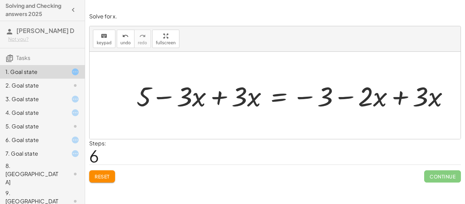
click at [221, 98] on div at bounding box center [295, 95] width 324 height 35
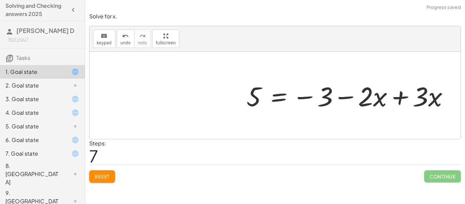
click at [400, 95] on div at bounding box center [350, 95] width 214 height 35
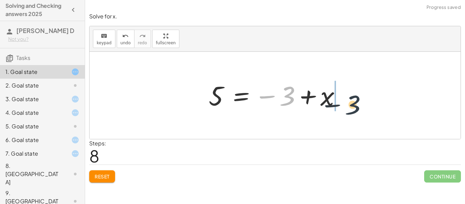
drag, startPoint x: 292, startPoint y: 95, endPoint x: 359, endPoint y: 103, distance: 67.9
click at [359, 103] on div "+ 6 − ( + · 3 · x + 1 ) = − · 2 · x − ( 3 ) + 6 − ( + · 3 · x + 1 ) = − ( 3 ) −…" at bounding box center [274, 95] width 371 height 87
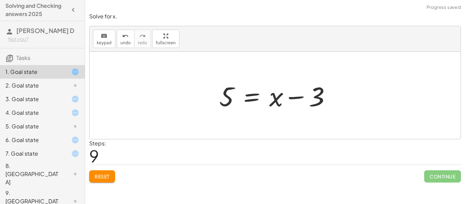
click at [300, 96] on div at bounding box center [277, 95] width 123 height 35
drag, startPoint x: 273, startPoint y: 94, endPoint x: 332, endPoint y: 97, distance: 58.6
click at [332, 97] on div at bounding box center [277, 95] width 123 height 35
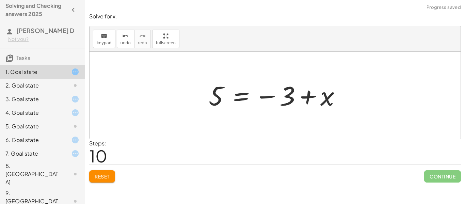
click at [287, 96] on div at bounding box center [277, 96] width 145 height 34
click at [263, 95] on div at bounding box center [277, 96] width 145 height 34
drag, startPoint x: 284, startPoint y: 95, endPoint x: 352, endPoint y: 93, distance: 67.3
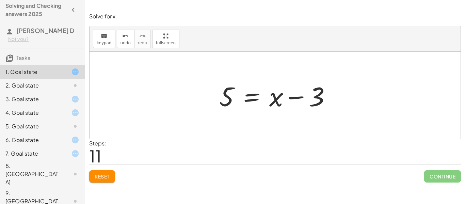
click at [250, 96] on div at bounding box center [277, 95] width 123 height 35
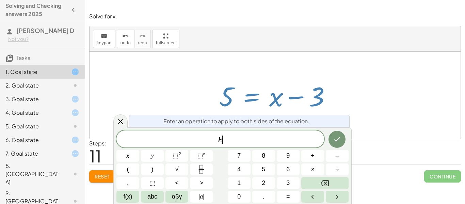
scroll to position [2, 0]
click at [309, 156] on button "+" at bounding box center [312, 156] width 23 height 12
click at [290, 179] on button "3" at bounding box center [287, 183] width 23 height 12
click at [338, 140] on icon "Done" at bounding box center [337, 139] width 8 height 8
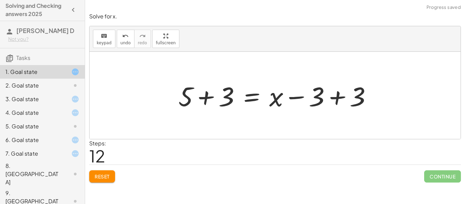
click at [337, 97] on div at bounding box center [277, 95] width 205 height 35
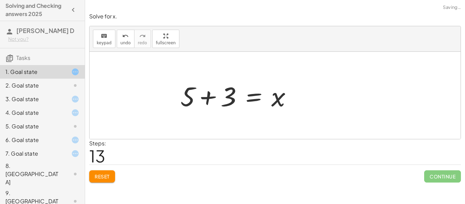
click at [207, 94] on div at bounding box center [238, 95] width 123 height 35
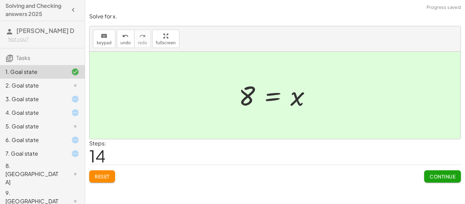
click at [446, 181] on button "Continue" at bounding box center [442, 176] width 37 height 12
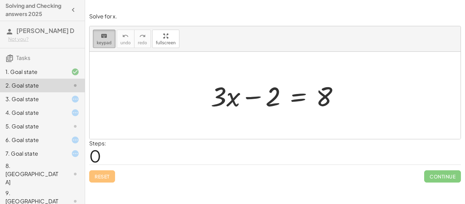
click at [100, 40] on span "keypad" at bounding box center [104, 42] width 15 height 5
click at [251, 101] on div at bounding box center [277, 95] width 140 height 35
click at [251, 99] on div at bounding box center [277, 95] width 140 height 35
click at [105, 40] on span "keypad" at bounding box center [104, 42] width 15 height 5
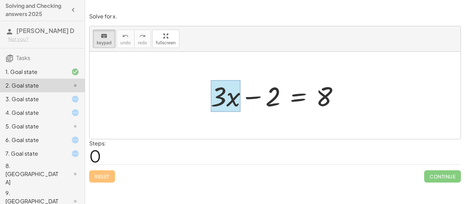
click at [227, 92] on div at bounding box center [225, 96] width 30 height 32
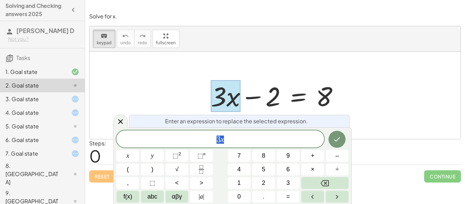
scroll to position [2, 0]
click at [196, 104] on div at bounding box center [274, 95] width 371 height 87
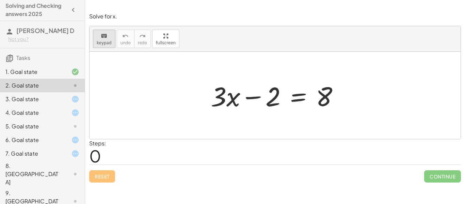
click at [99, 37] on div "keyboard" at bounding box center [104, 36] width 15 height 8
click at [293, 101] on div at bounding box center [277, 95] width 140 height 35
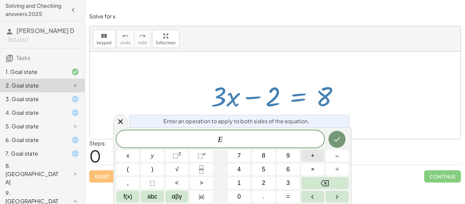
click at [315, 154] on button "+" at bounding box center [312, 156] width 23 height 12
click at [262, 184] on span "2" at bounding box center [263, 182] width 3 height 9
click at [143, 195] on button "abc" at bounding box center [152, 196] width 23 height 12
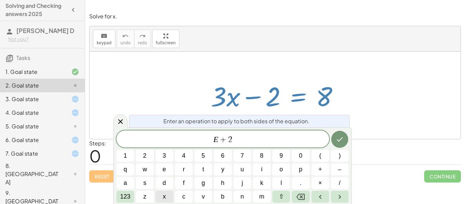
click at [166, 195] on button "x" at bounding box center [164, 196] width 18 height 12
click at [336, 138] on icon "Done" at bounding box center [339, 139] width 8 height 8
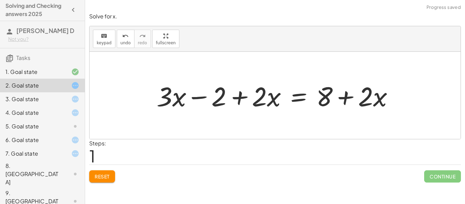
click at [241, 96] on div at bounding box center [277, 95] width 249 height 35
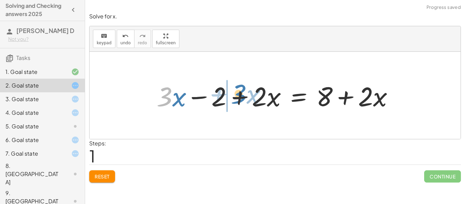
drag, startPoint x: 171, startPoint y: 99, endPoint x: 247, endPoint y: 96, distance: 76.2
click at [247, 96] on div at bounding box center [277, 95] width 249 height 35
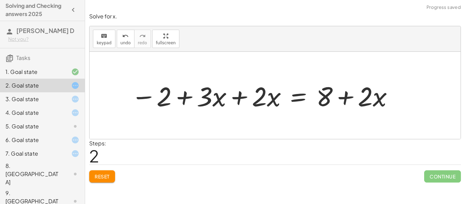
click at [238, 98] on div at bounding box center [263, 95] width 270 height 35
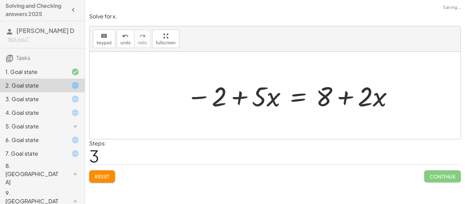
click at [347, 95] on div at bounding box center [290, 95] width 215 height 35
drag, startPoint x: 217, startPoint y: 97, endPoint x: 288, endPoint y: 100, distance: 70.8
click at [288, 100] on div at bounding box center [290, 95] width 215 height 35
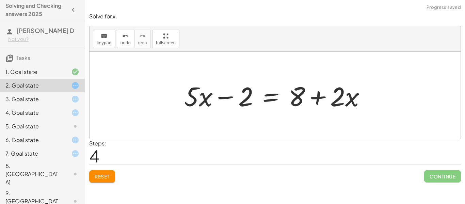
click at [228, 98] on div at bounding box center [277, 95] width 193 height 35
click at [229, 98] on div at bounding box center [277, 95] width 193 height 35
click at [108, 180] on button "Reset" at bounding box center [102, 176] width 26 height 12
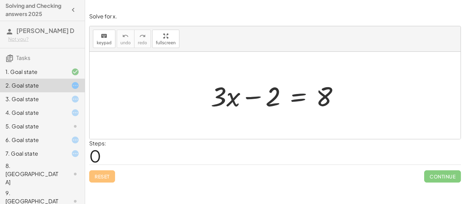
click at [293, 101] on div at bounding box center [277, 95] width 140 height 35
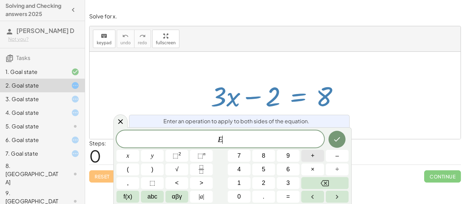
click at [313, 155] on span "+" at bounding box center [312, 155] width 4 height 9
click at [259, 187] on button "2" at bounding box center [263, 183] width 23 height 12
click at [341, 136] on icon "Done" at bounding box center [337, 139] width 8 height 8
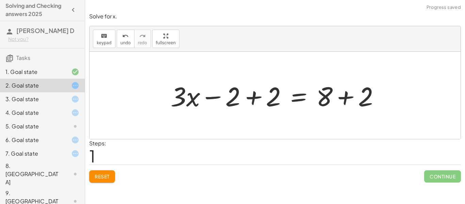
click at [253, 96] on div at bounding box center [277, 95] width 221 height 35
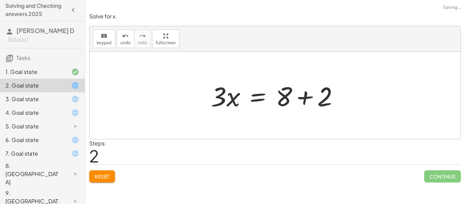
click at [303, 92] on div at bounding box center [277, 95] width 140 height 35
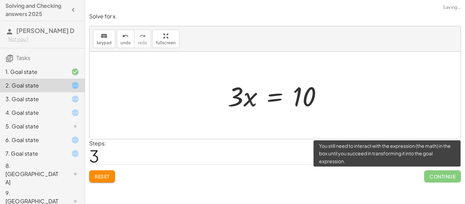
click at [441, 174] on span "Continue" at bounding box center [442, 176] width 37 height 12
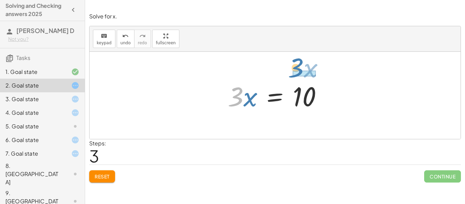
drag, startPoint x: 238, startPoint y: 94, endPoint x: 298, endPoint y: 65, distance: 66.8
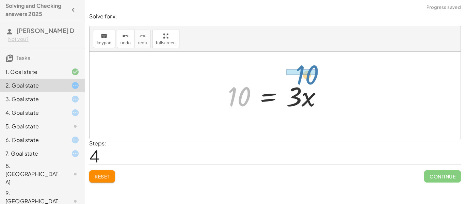
drag, startPoint x: 237, startPoint y: 94, endPoint x: 304, endPoint y: 72, distance: 70.2
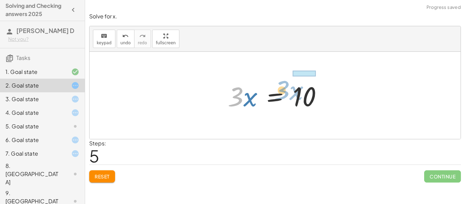
drag, startPoint x: 242, startPoint y: 95, endPoint x: 291, endPoint y: 88, distance: 49.4
click at [291, 88] on div at bounding box center [277, 95] width 106 height 35
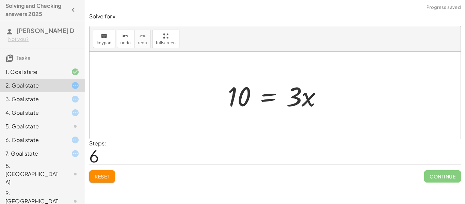
drag, startPoint x: 221, startPoint y: 88, endPoint x: 304, endPoint y: 98, distance: 84.3
click at [304, 98] on div "+ · 3 · x − 2 = 8 + · 3 · x − 2 + 2 = + 8 + 2 + · 3 · x + 0 = + 8 + 2 · 3 · x =…" at bounding box center [274, 95] width 371 height 87
drag, startPoint x: 234, startPoint y: 97, endPoint x: 297, endPoint y: 98, distance: 63.3
click at [297, 98] on div at bounding box center [277, 95] width 106 height 35
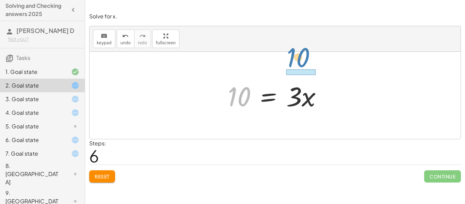
drag, startPoint x: 235, startPoint y: 96, endPoint x: 292, endPoint y: 56, distance: 69.8
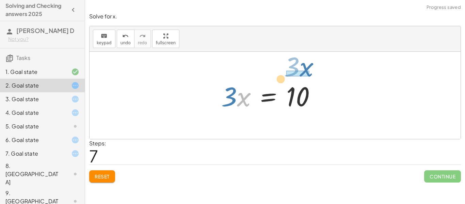
drag, startPoint x: 303, startPoint y: 63, endPoint x: 264, endPoint y: 83, distance: 43.7
click at [264, 83] on div at bounding box center [271, 95] width 106 height 35
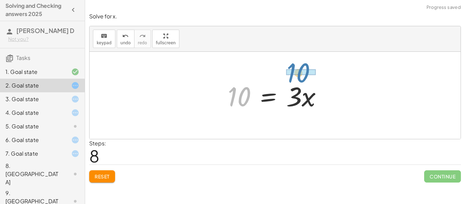
drag, startPoint x: 226, startPoint y: 102, endPoint x: 285, endPoint y: 79, distance: 64.0
click at [285, 79] on div at bounding box center [277, 95] width 106 height 35
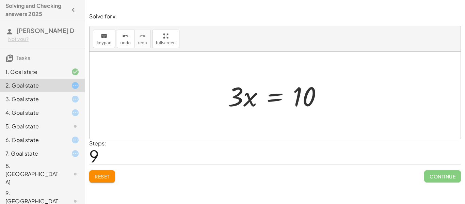
click at [282, 94] on div at bounding box center [277, 95] width 106 height 35
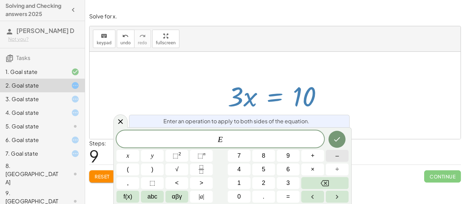
click at [334, 154] on button "–" at bounding box center [336, 156] width 23 height 12
click at [243, 181] on button "1" at bounding box center [238, 183] width 23 height 12
click at [335, 141] on icon "Done" at bounding box center [337, 139] width 8 height 8
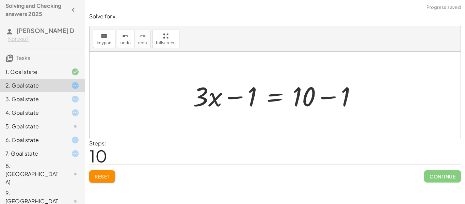
click at [326, 96] on div at bounding box center [277, 95] width 176 height 35
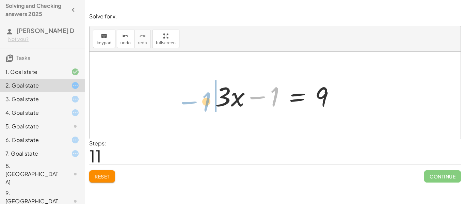
drag, startPoint x: 269, startPoint y: 93, endPoint x: 203, endPoint y: 92, distance: 66.3
click at [203, 92] on div "+ · 3 · x − 2 = 8 + · 3 · x − 2 + 2 = + 8 + 2 + · 3 · x + 0 = + 8 + 2 · 3 · x =…" at bounding box center [274, 95] width 371 height 87
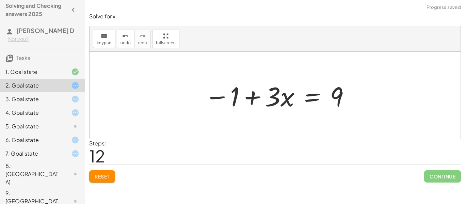
click at [277, 129] on div at bounding box center [274, 95] width 371 height 87
click at [249, 95] on div at bounding box center [277, 95] width 152 height 35
drag, startPoint x: 237, startPoint y: 93, endPoint x: 304, endPoint y: 98, distance: 66.8
click at [304, 98] on div at bounding box center [277, 95] width 152 height 35
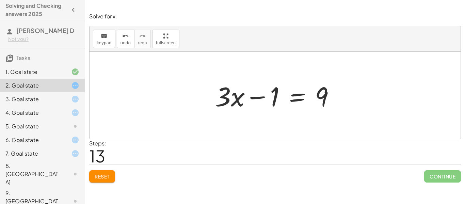
click at [260, 98] on div at bounding box center [278, 95] width 132 height 35
click at [260, 100] on div at bounding box center [278, 95] width 132 height 35
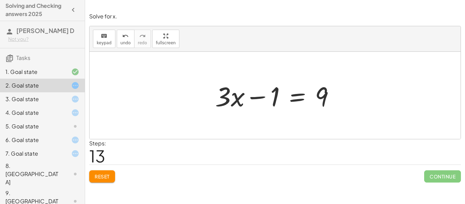
click at [260, 100] on div at bounding box center [278, 95] width 132 height 35
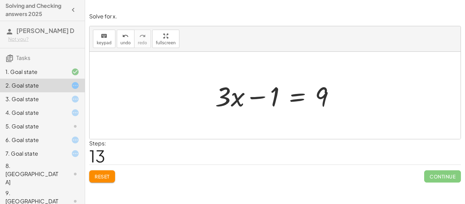
click at [239, 99] on div at bounding box center [278, 95] width 132 height 35
click at [39, 102] on div "3. Goal state" at bounding box center [32, 99] width 55 height 8
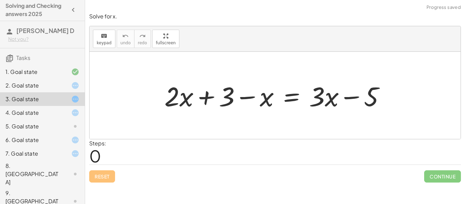
click at [208, 98] on div at bounding box center [277, 95] width 233 height 35
drag, startPoint x: 256, startPoint y: 99, endPoint x: 187, endPoint y: 100, distance: 69.0
click at [187, 100] on div at bounding box center [277, 95] width 233 height 35
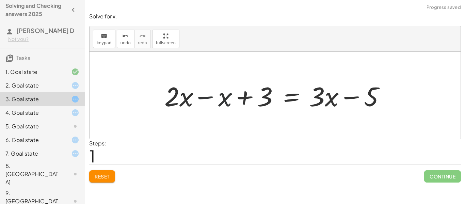
click at [239, 97] on div at bounding box center [277, 95] width 233 height 35
click at [242, 97] on div at bounding box center [277, 95] width 233 height 35
click at [212, 96] on div at bounding box center [277, 95] width 233 height 35
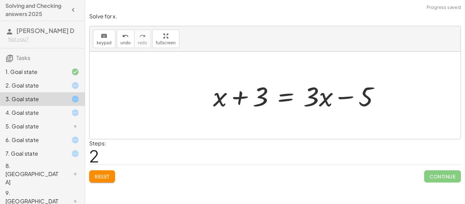
click at [250, 97] on div at bounding box center [298, 95] width 179 height 35
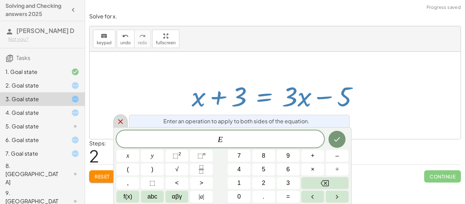
click at [126, 122] on div at bounding box center [120, 120] width 14 height 13
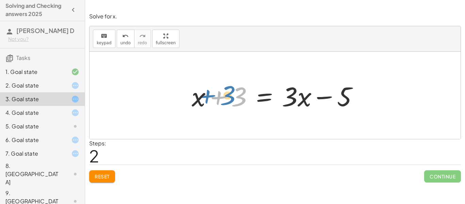
drag, startPoint x: 245, startPoint y: 97, endPoint x: 234, endPoint y: 96, distance: 11.3
click at [234, 96] on div at bounding box center [277, 95] width 179 height 35
click at [260, 90] on div at bounding box center [277, 95] width 179 height 35
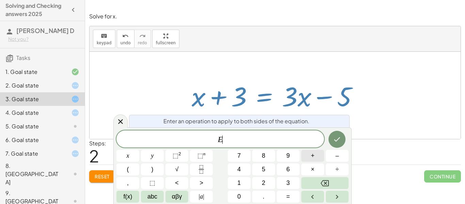
click at [316, 155] on button "+" at bounding box center [312, 156] width 23 height 12
click at [268, 165] on button "5" at bounding box center [263, 169] width 23 height 12
click at [338, 141] on icon "Done" at bounding box center [337, 139] width 8 height 8
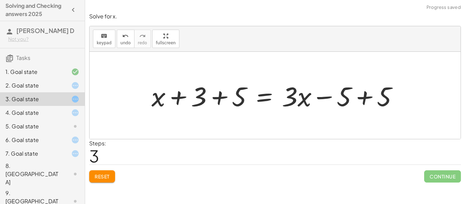
click at [359, 98] on div at bounding box center [277, 95] width 258 height 35
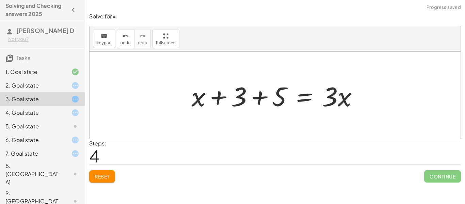
click at [258, 99] on div at bounding box center [277, 95] width 179 height 35
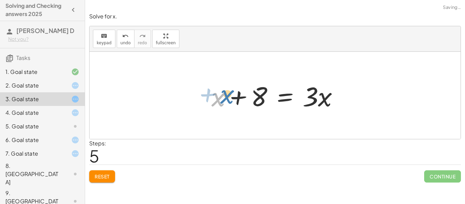
drag, startPoint x: 220, startPoint y: 101, endPoint x: 226, endPoint y: 99, distance: 6.5
click at [226, 99] on div at bounding box center [277, 95] width 139 height 35
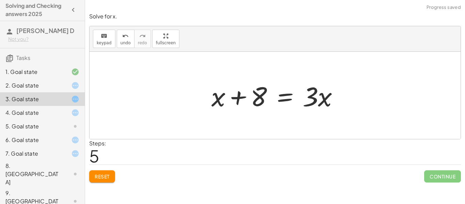
click at [226, 99] on div at bounding box center [277, 95] width 139 height 35
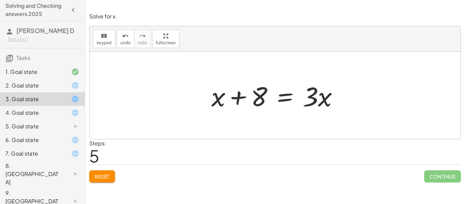
click at [226, 99] on div at bounding box center [277, 95] width 139 height 35
click at [104, 33] on icon "keyboard" at bounding box center [104, 36] width 6 height 8
